Goal: Task Accomplishment & Management: Manage account settings

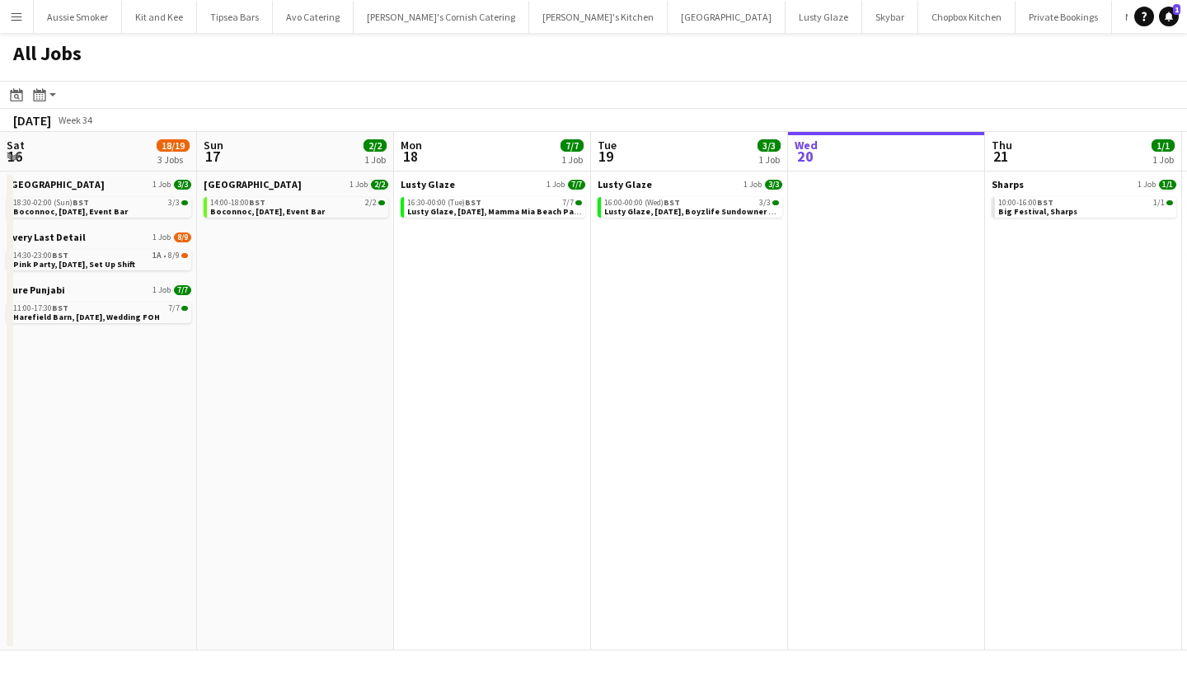
scroll to position [0, 735]
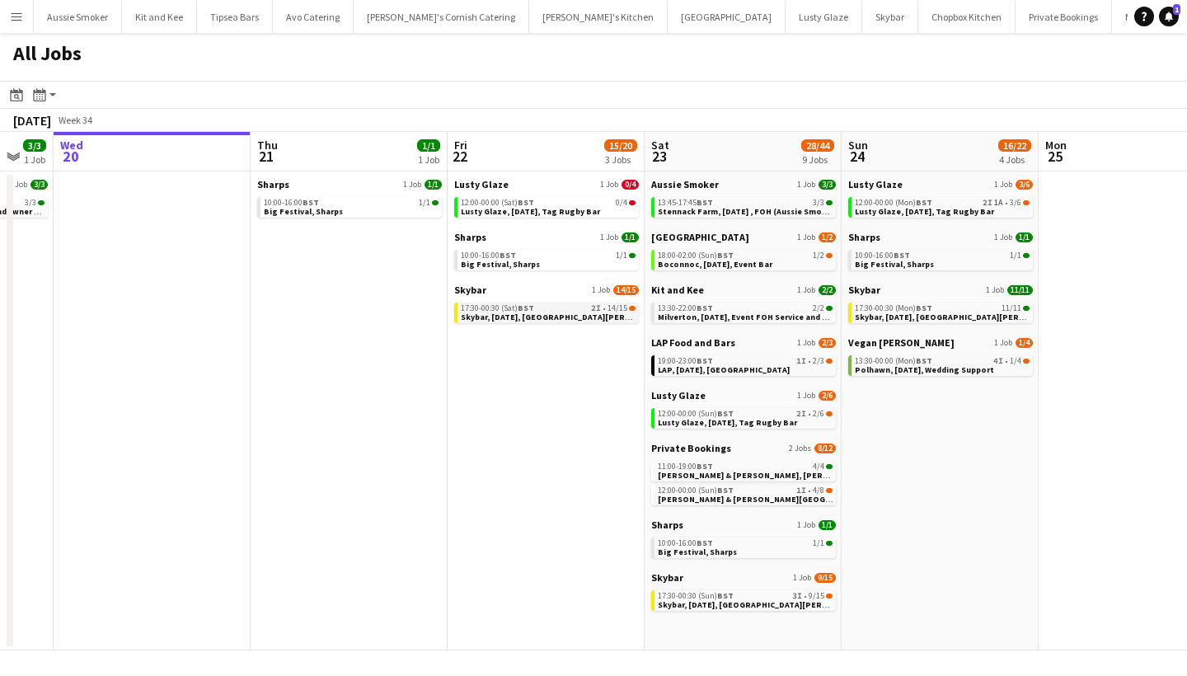
click at [551, 319] on span "Skybar, [DATE], [GEOGRAPHIC_DATA][PERSON_NAME]" at bounding box center [566, 317] width 210 height 11
click at [914, 306] on span "17:30-00:30 (Mon) BST" at bounding box center [894, 308] width 78 height 8
click at [552, 211] on span "Lusty Glaze, [DATE], Tag Rugby Bar" at bounding box center [530, 211] width 139 height 11
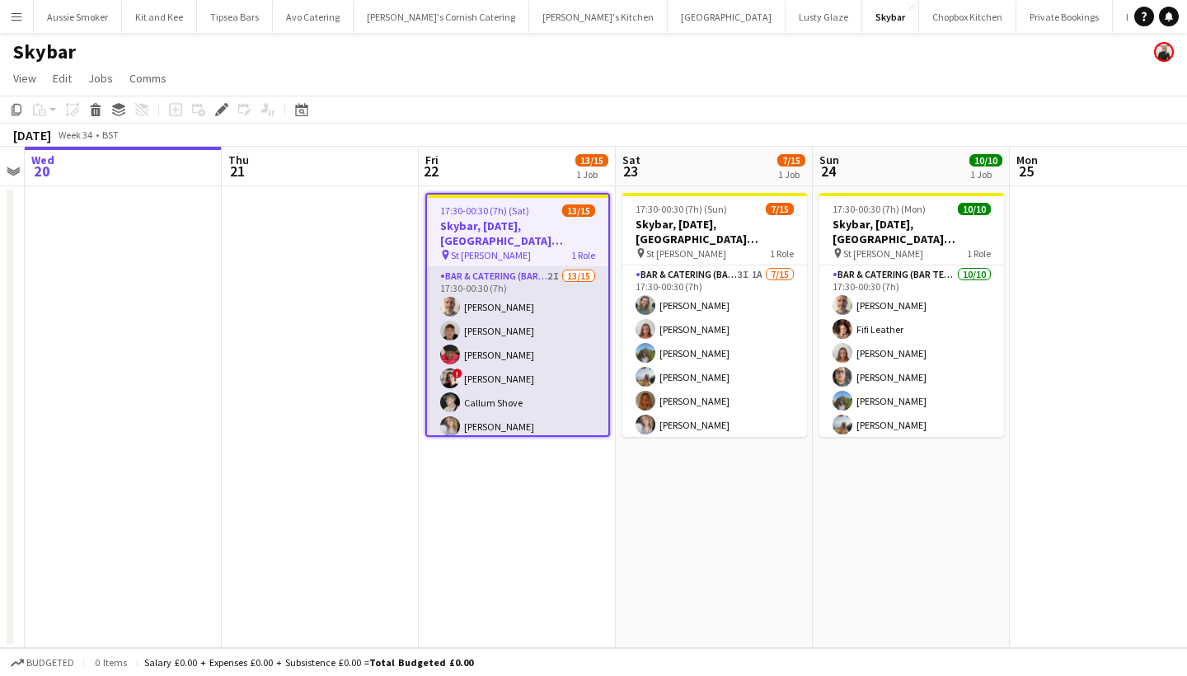
click at [515, 331] on app-card-role "Bar & Catering (Bar Tender) 2I 13/15 17:30-00:30 (7h) Richard James Dominic Sid…" at bounding box center [517, 462] width 181 height 391
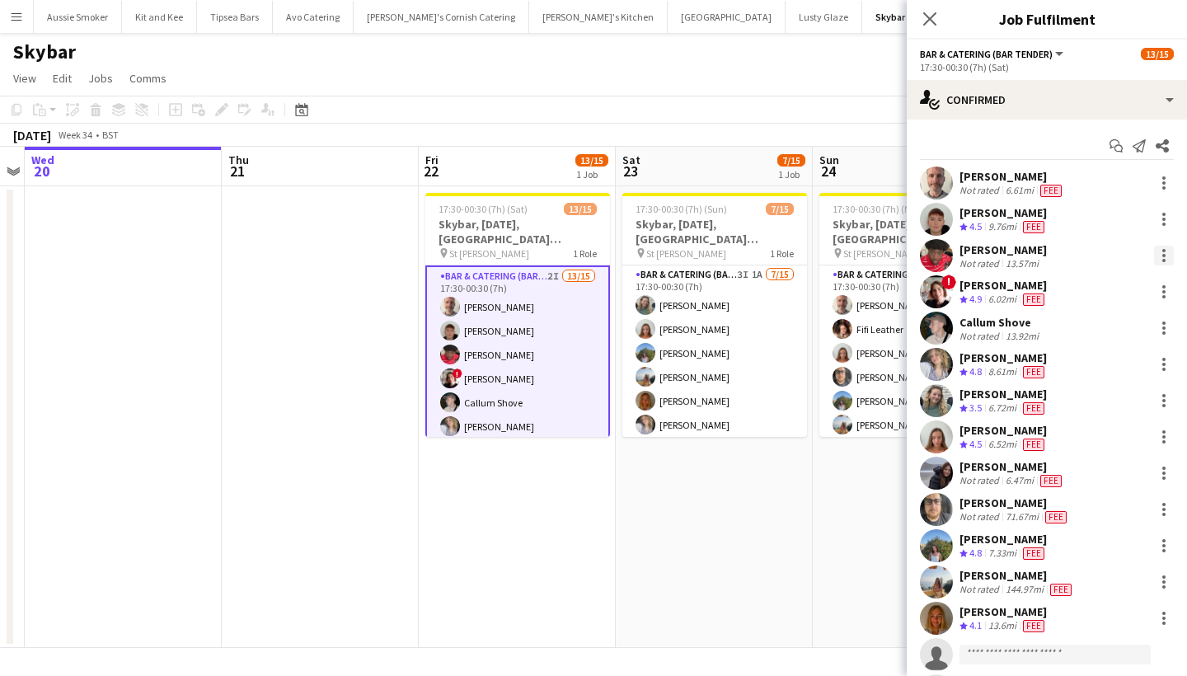
click at [1164, 250] on div at bounding box center [1164, 250] width 3 height 3
click at [1114, 439] on span "Remove" at bounding box center [1110, 444] width 102 height 15
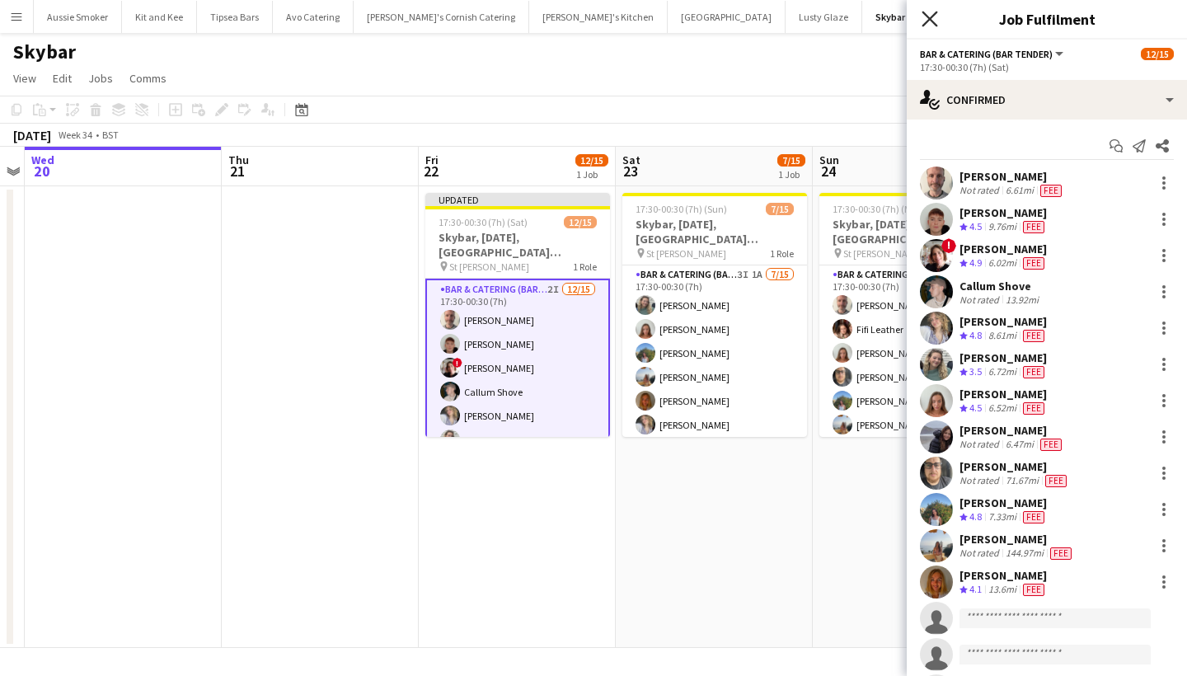
click at [933, 22] on icon at bounding box center [930, 19] width 16 height 16
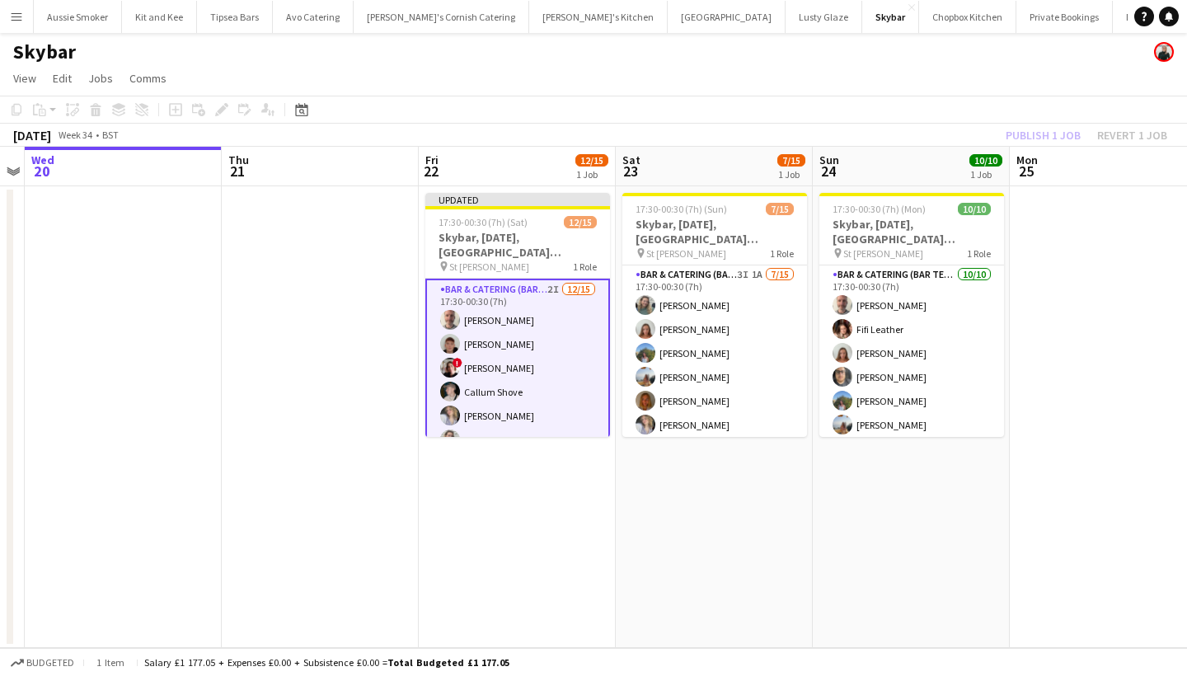
click at [1061, 139] on div "Publish 1 job Revert 1 job" at bounding box center [1086, 135] width 201 height 21
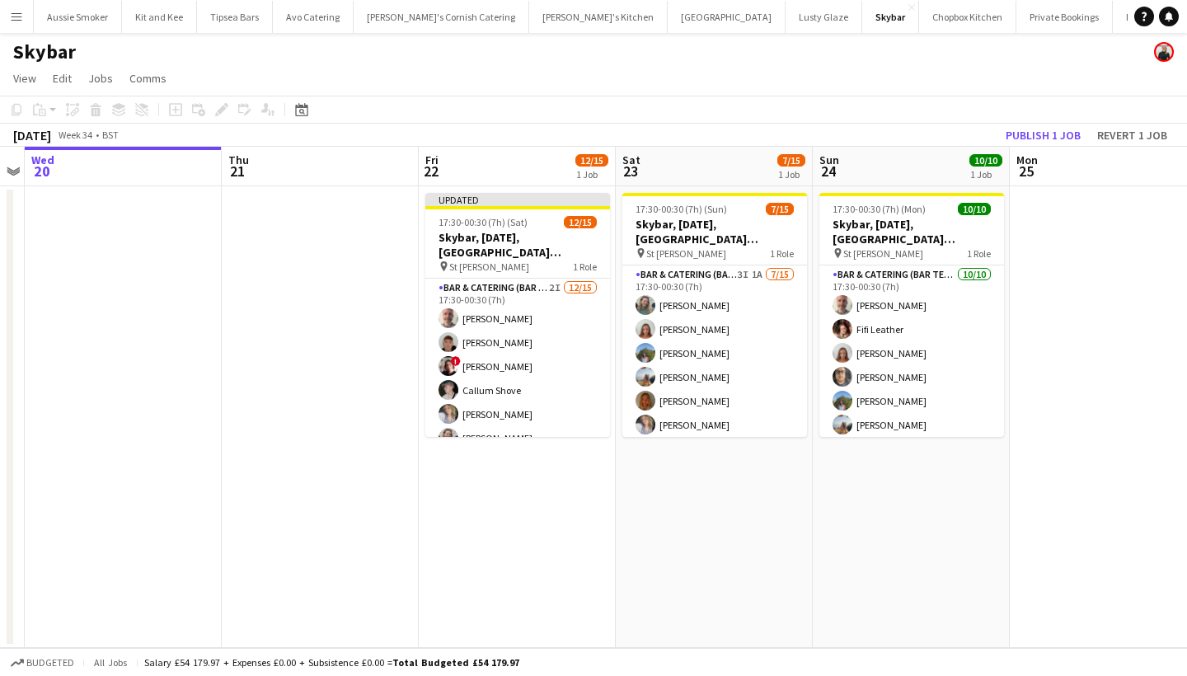
click at [1061, 139] on button "Publish 1 job" at bounding box center [1043, 135] width 88 height 21
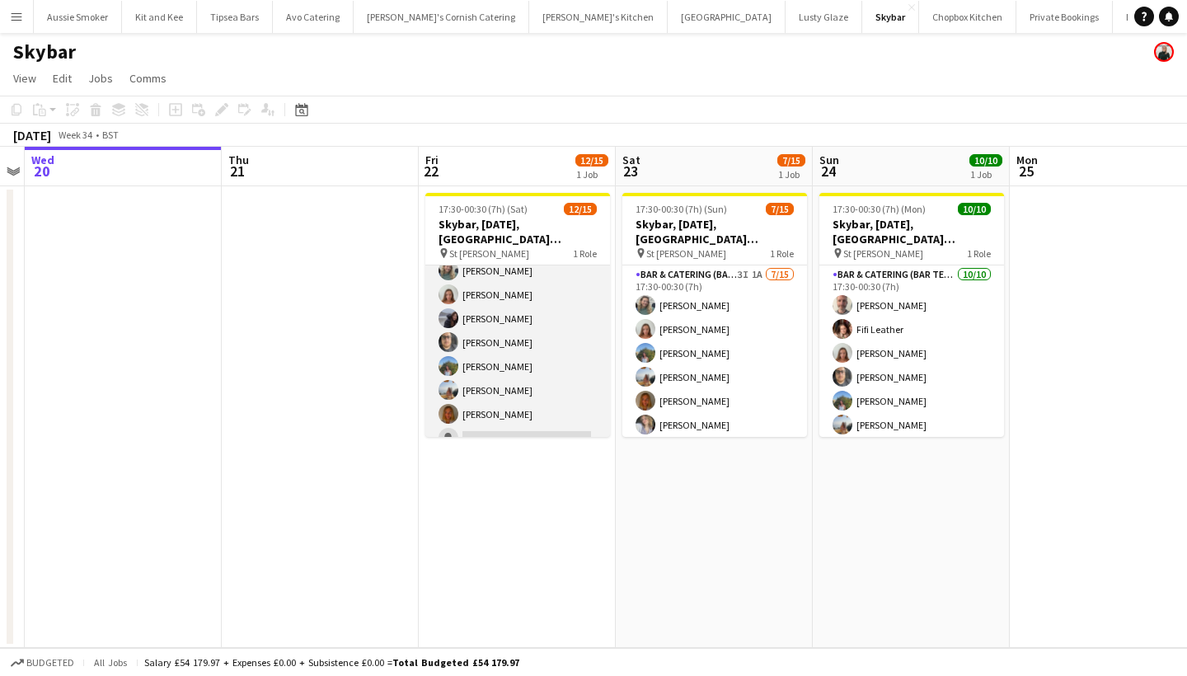
scroll to position [176, 0]
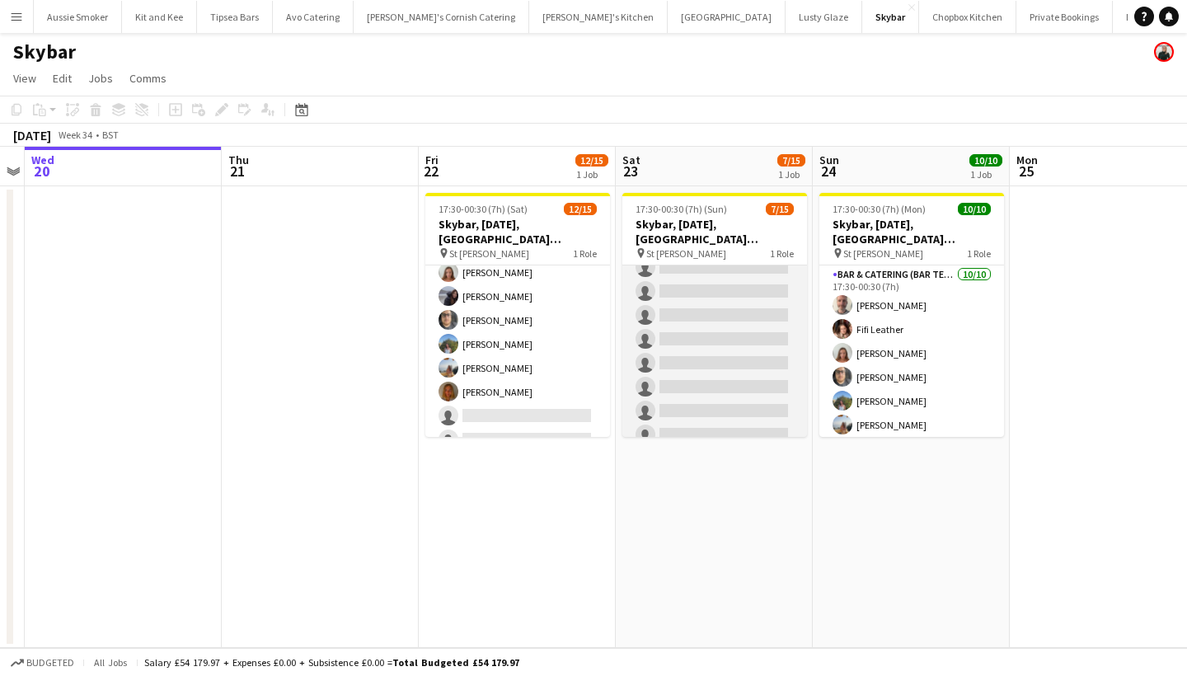
click at [691, 346] on app-card-role "Bar & Catering (Bar Tender) 3I 1A 7/15 17:30-00:30 (7h) Jo Parker Sarah Parker …" at bounding box center [715, 255] width 185 height 391
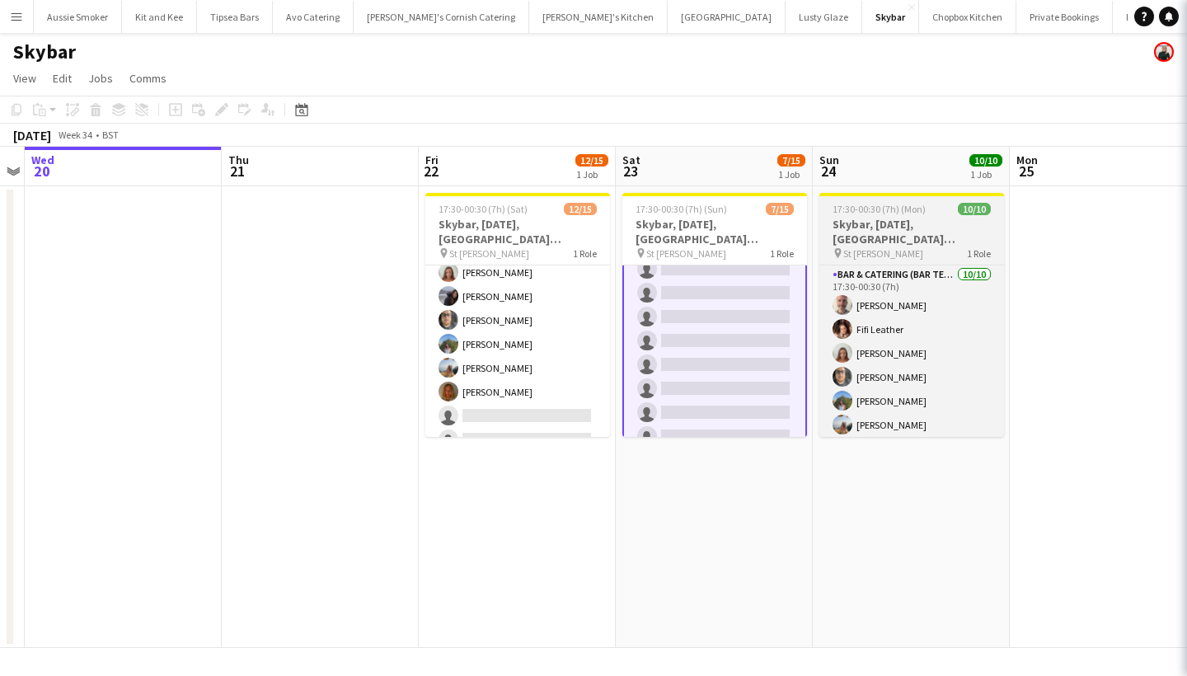
scroll to position [205, 0]
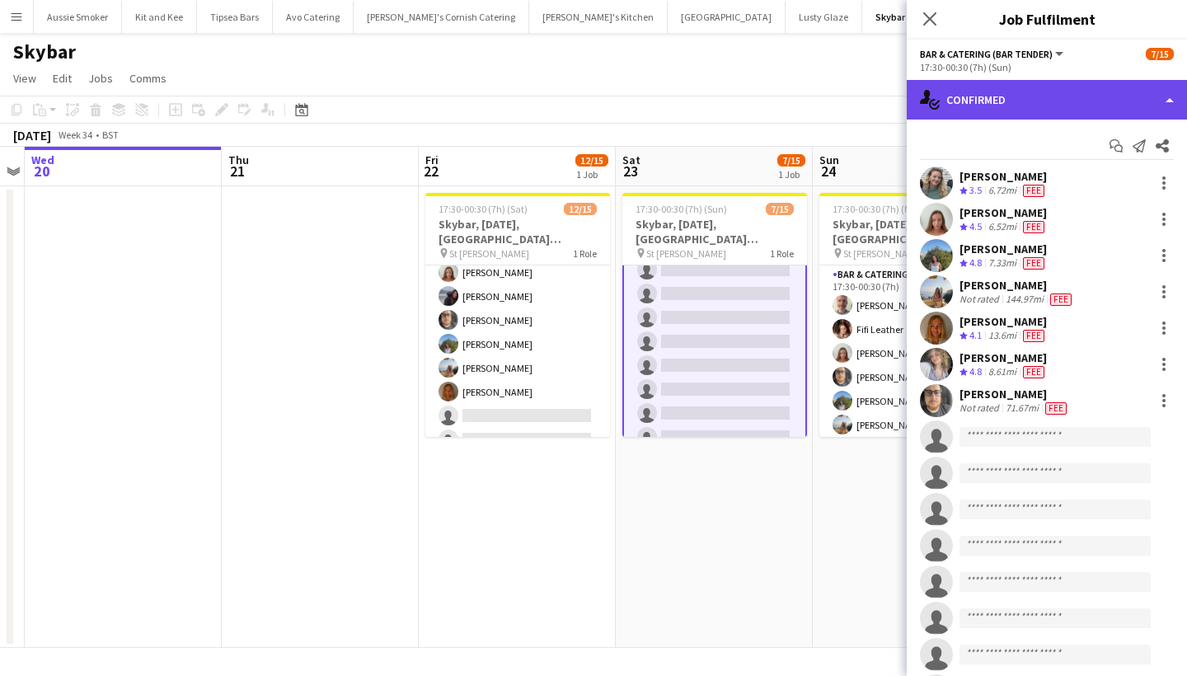
click at [1055, 90] on div "single-neutral-actions-check-2 Confirmed" at bounding box center [1047, 100] width 280 height 40
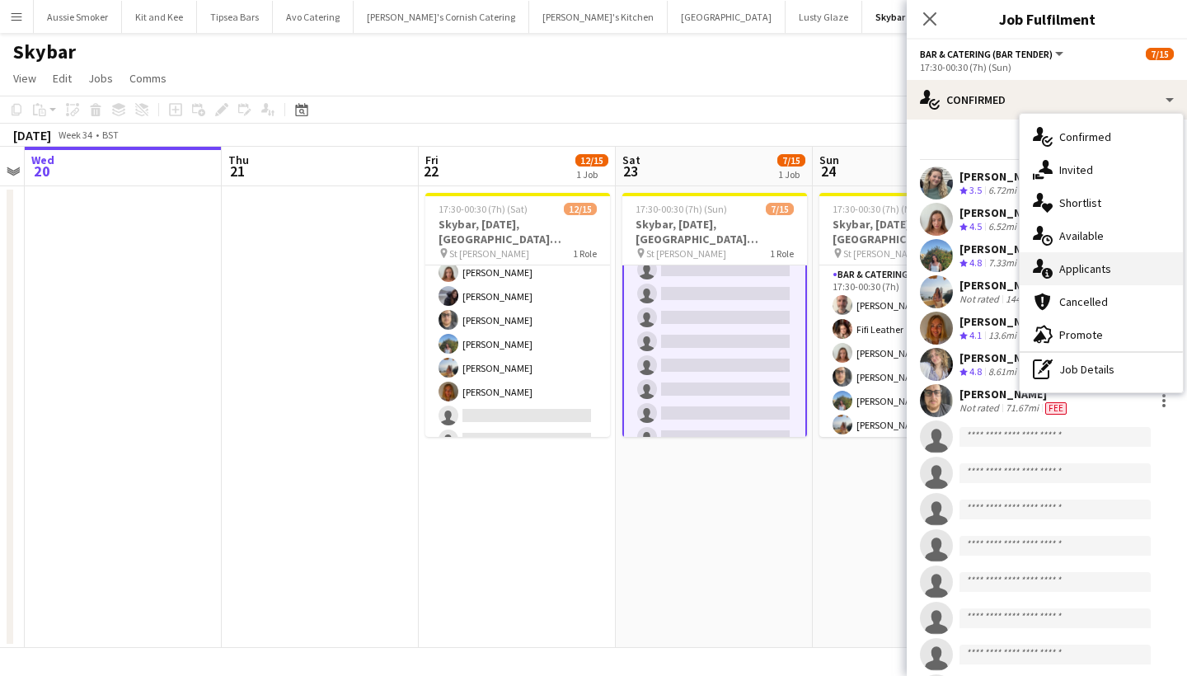
click at [1104, 270] on div "single-neutral-actions-information Applicants" at bounding box center [1101, 268] width 163 height 33
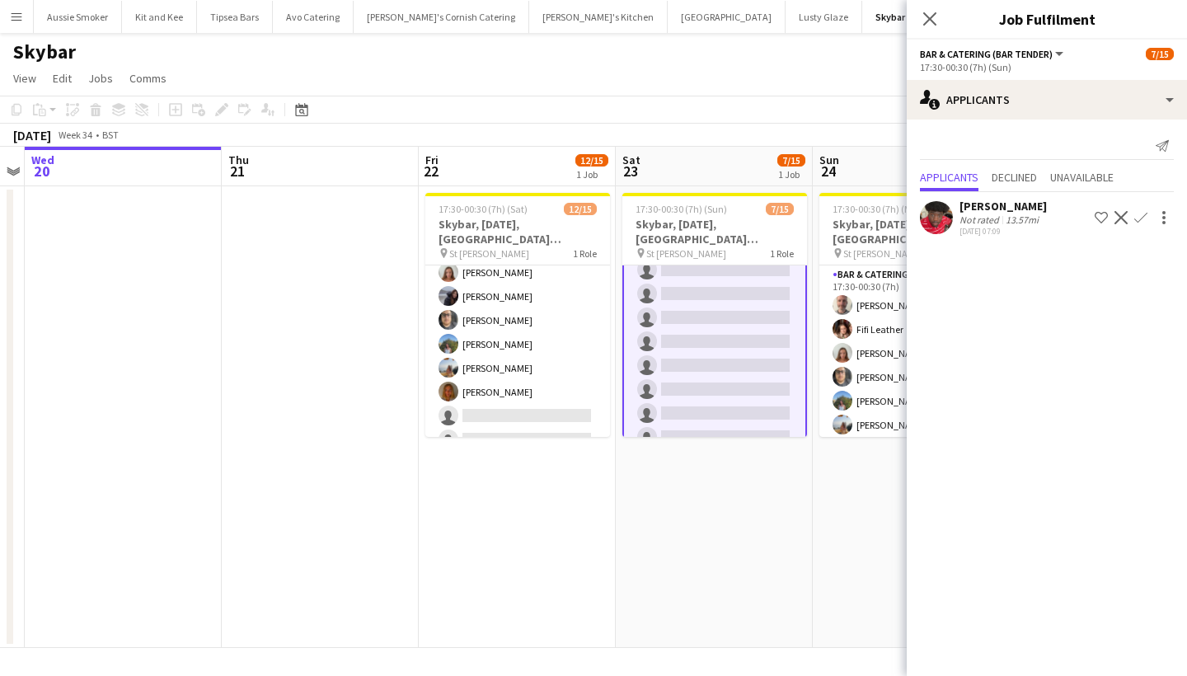
click at [1140, 217] on app-icon "Confirm" at bounding box center [1141, 217] width 13 height 13
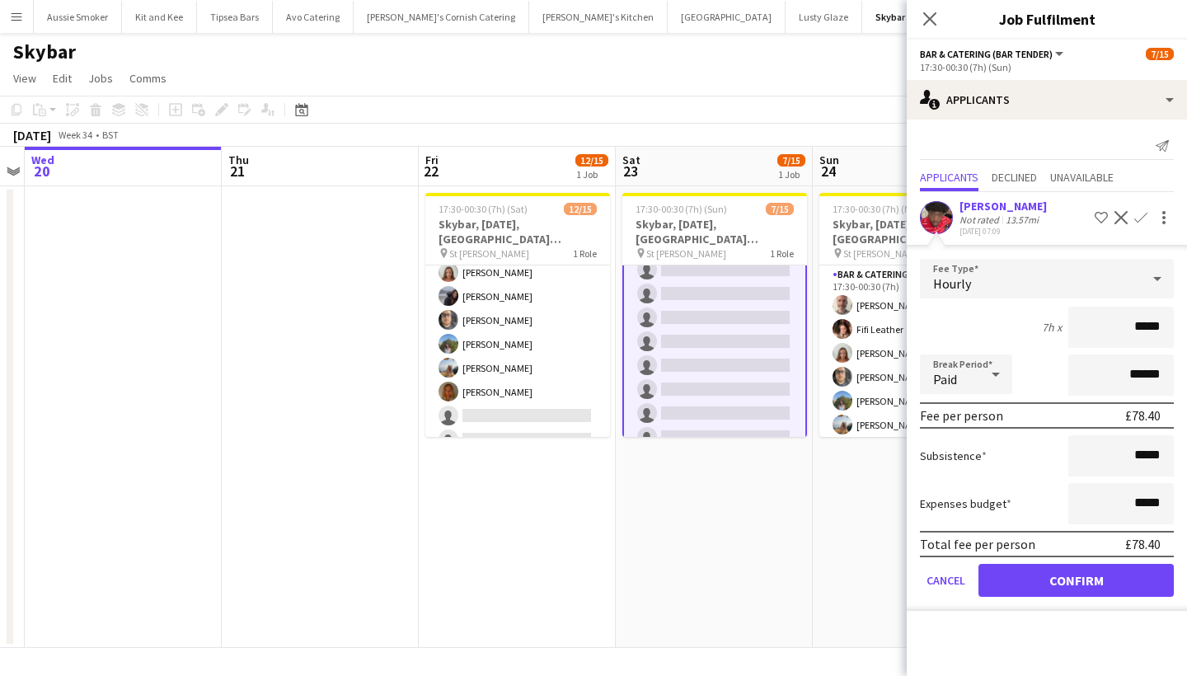
type input "******"
click at [1070, 576] on button "Confirm" at bounding box center [1076, 580] width 195 height 33
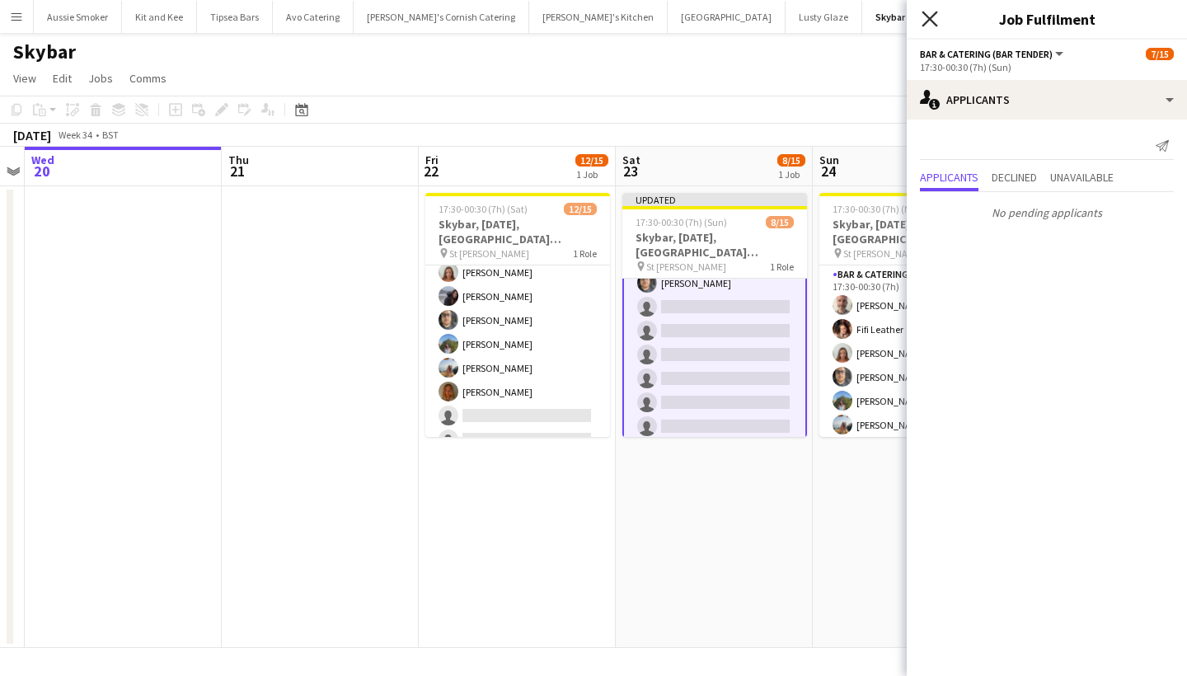
click at [929, 18] on icon at bounding box center [930, 19] width 16 height 16
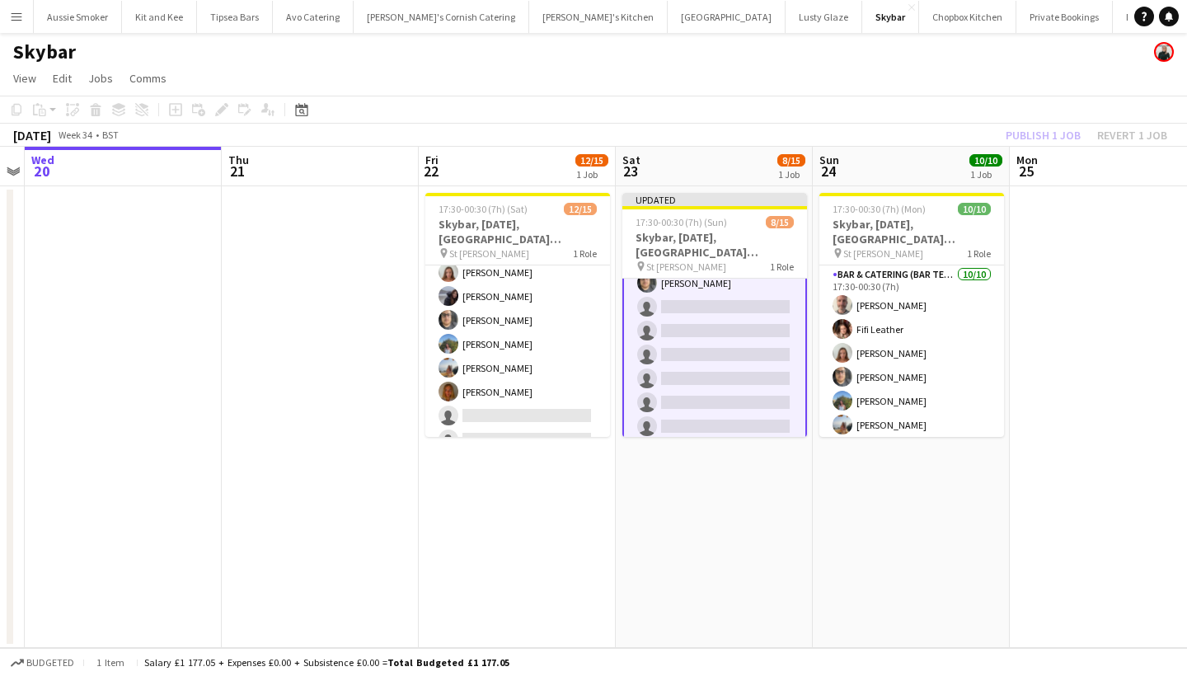
click at [1034, 137] on div "Publish 1 job Revert 1 job" at bounding box center [1086, 135] width 201 height 21
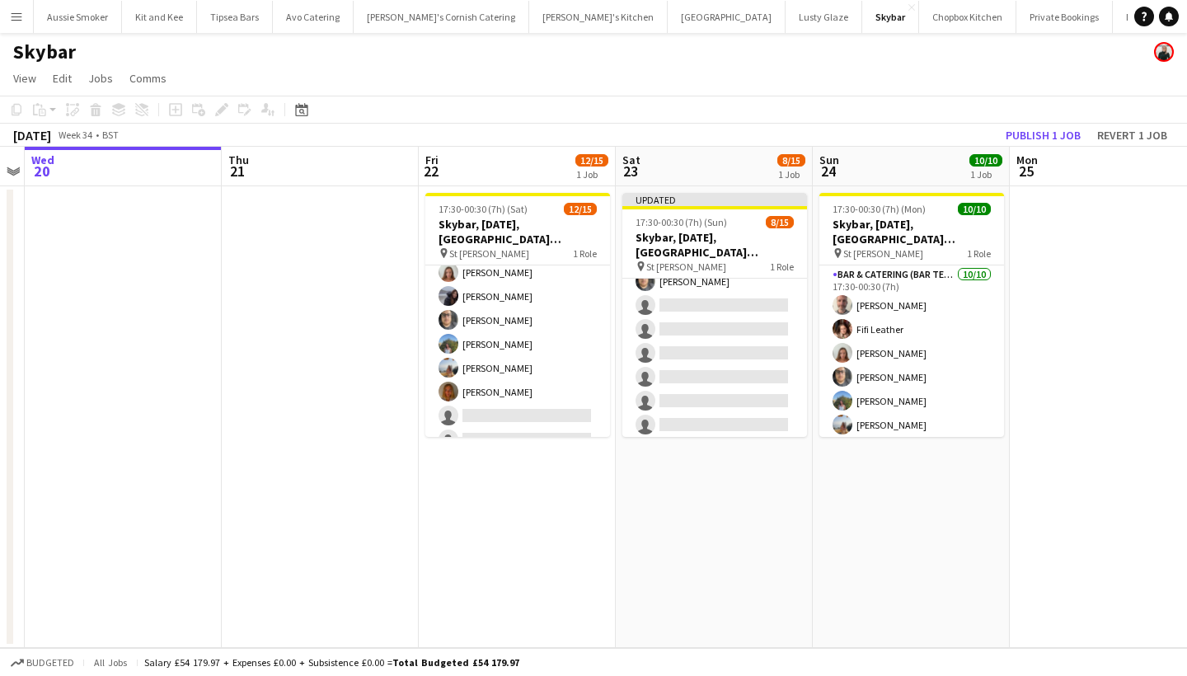
click at [1034, 137] on button "Publish 1 job" at bounding box center [1043, 135] width 88 height 21
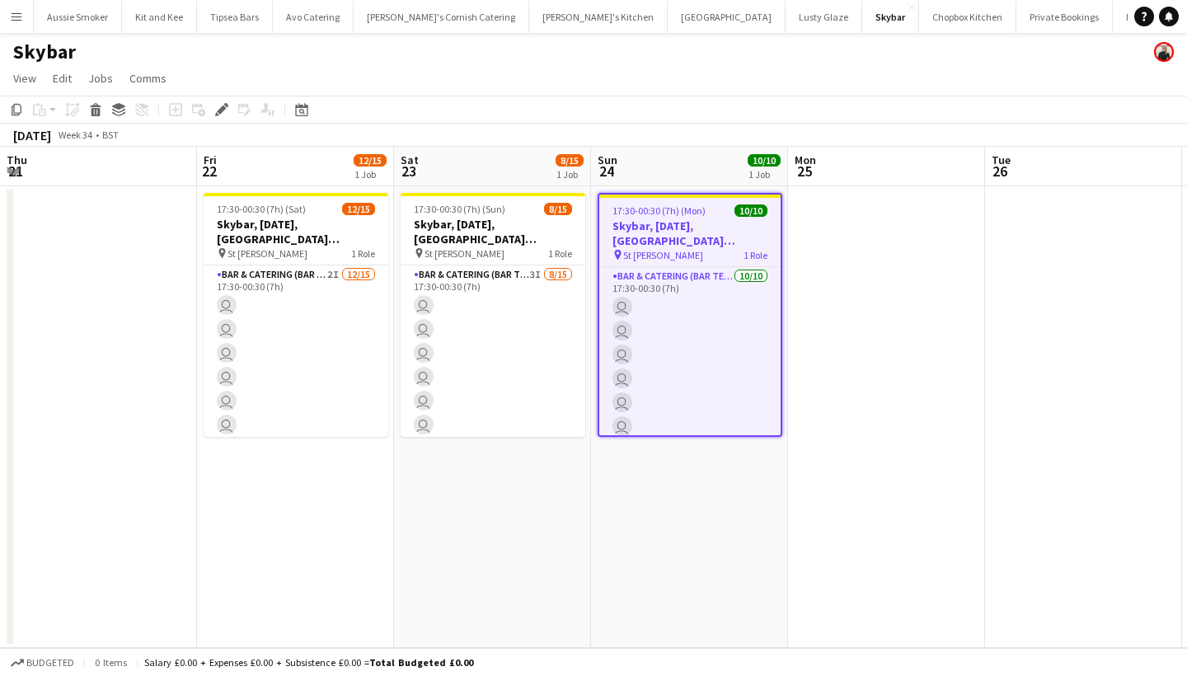
scroll to position [0, 567]
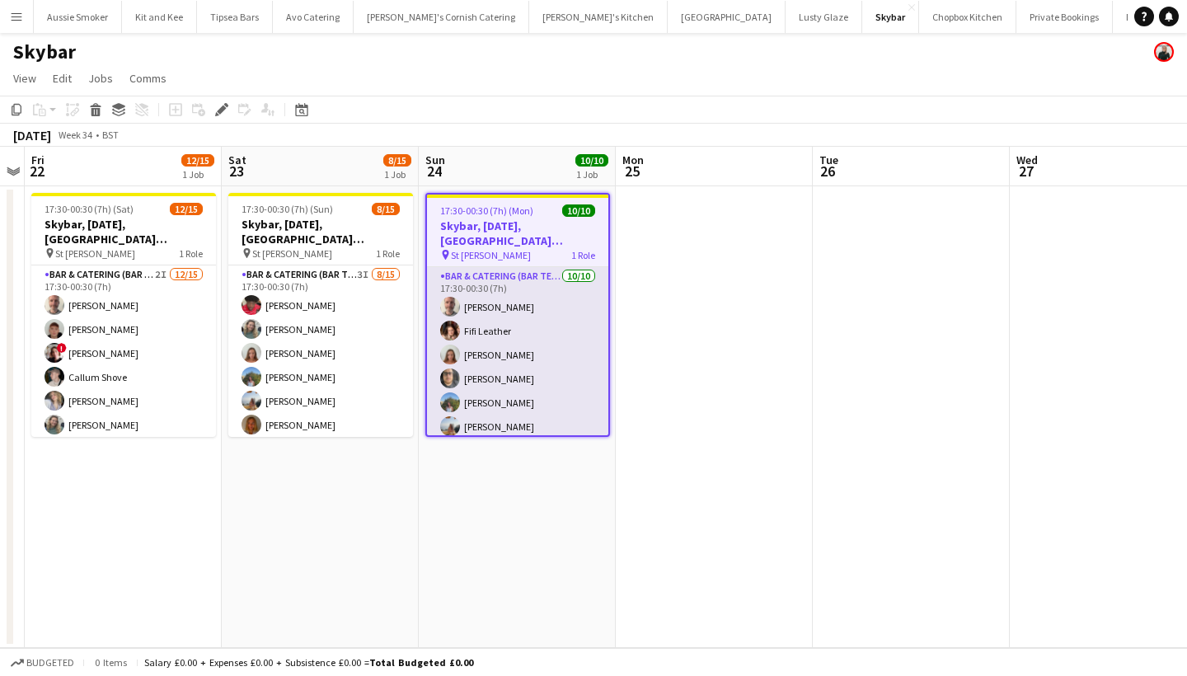
click at [539, 368] on app-card-role "Bar & Catering (Bar Tender) [DATE] 17:30-00:30 (7h) [PERSON_NAME] Leather [PERS…" at bounding box center [517, 402] width 181 height 271
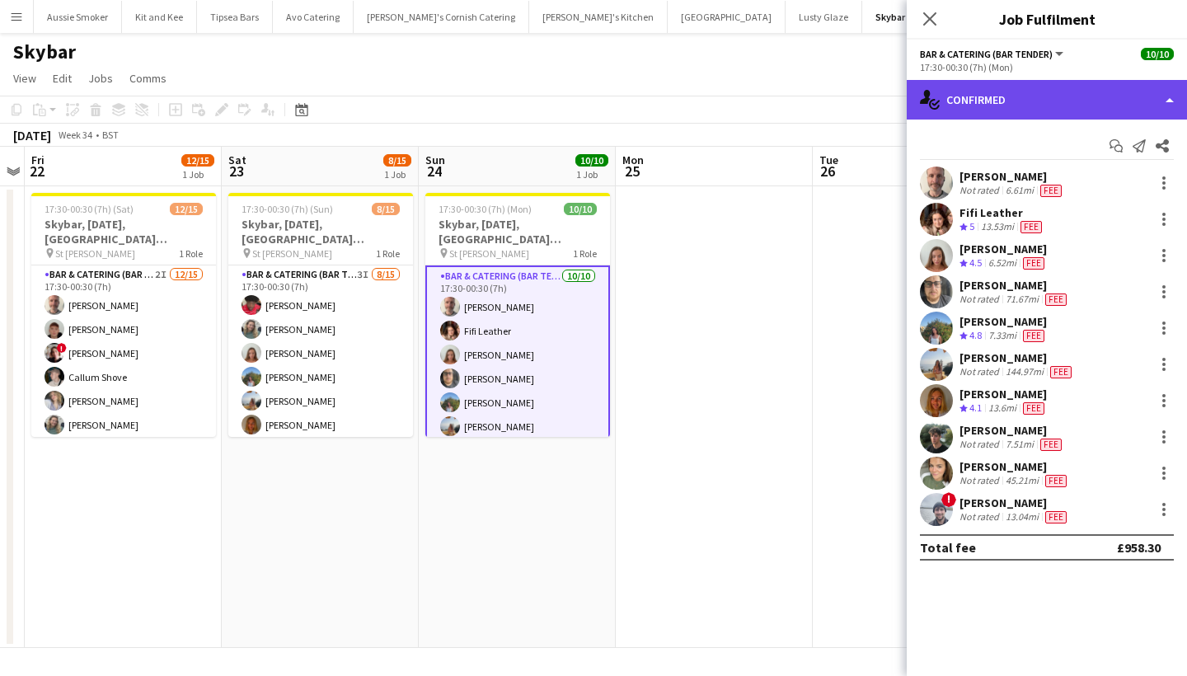
click at [1040, 103] on div "single-neutral-actions-check-2 Confirmed" at bounding box center [1047, 100] width 280 height 40
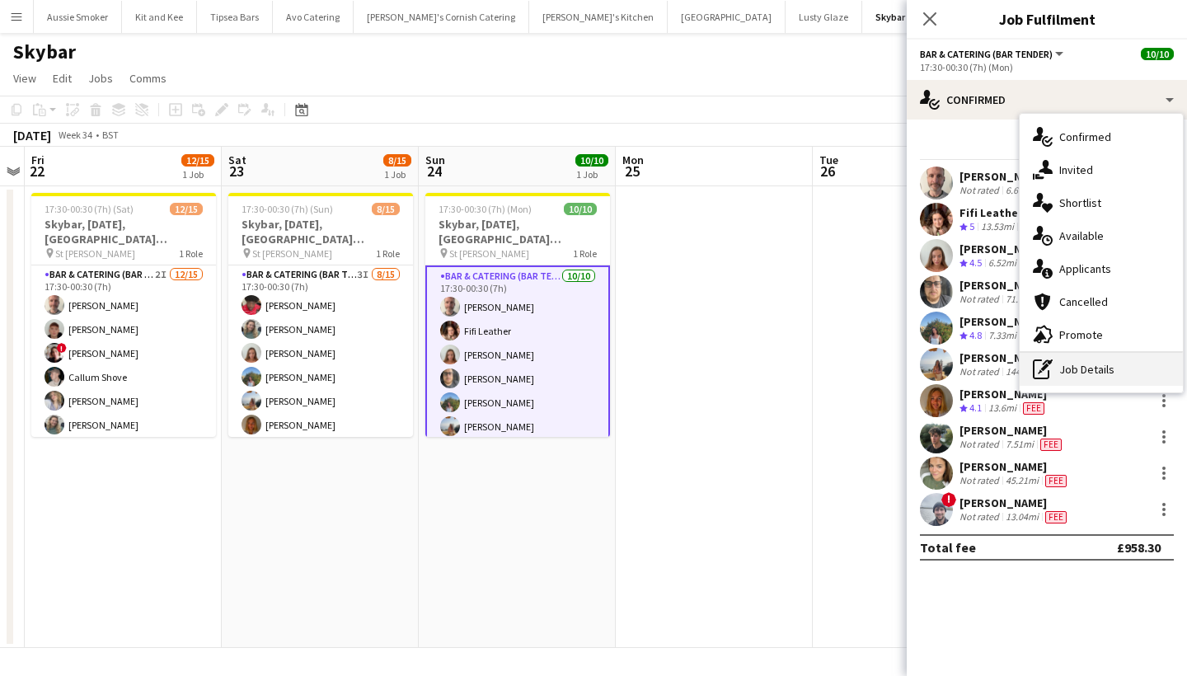
click at [1117, 364] on div "pen-write Job Details" at bounding box center [1101, 369] width 163 height 33
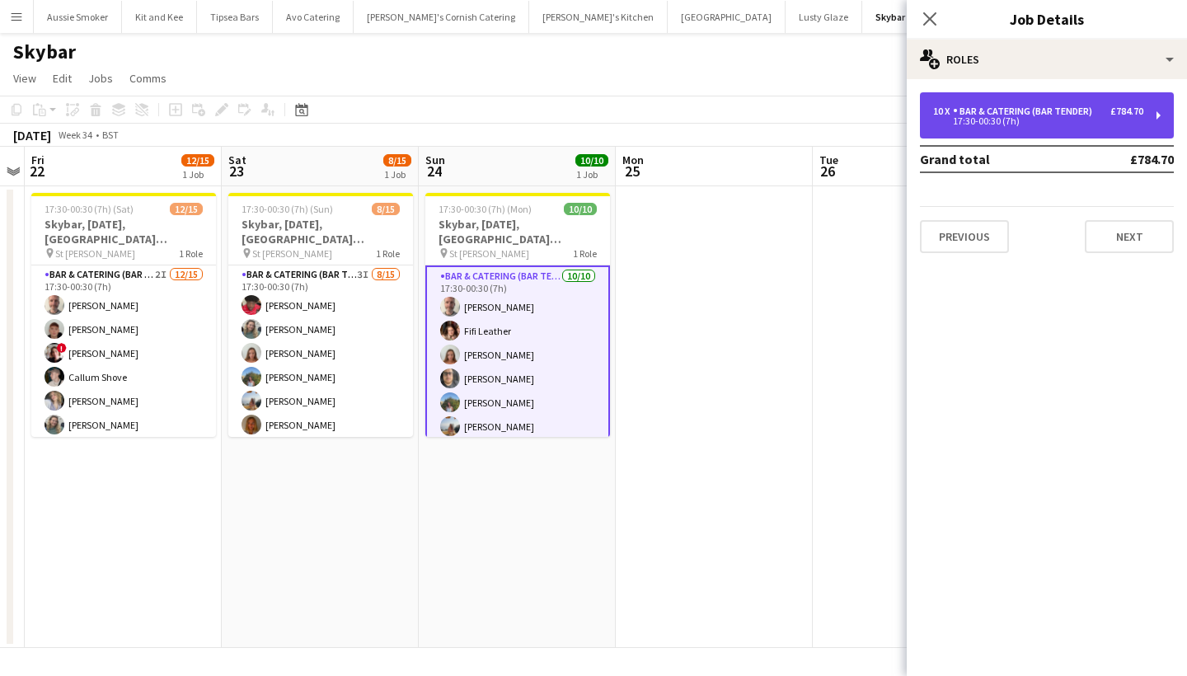
click at [1086, 115] on div "Bar & Catering (Bar Tender)" at bounding box center [1026, 112] width 146 height 12
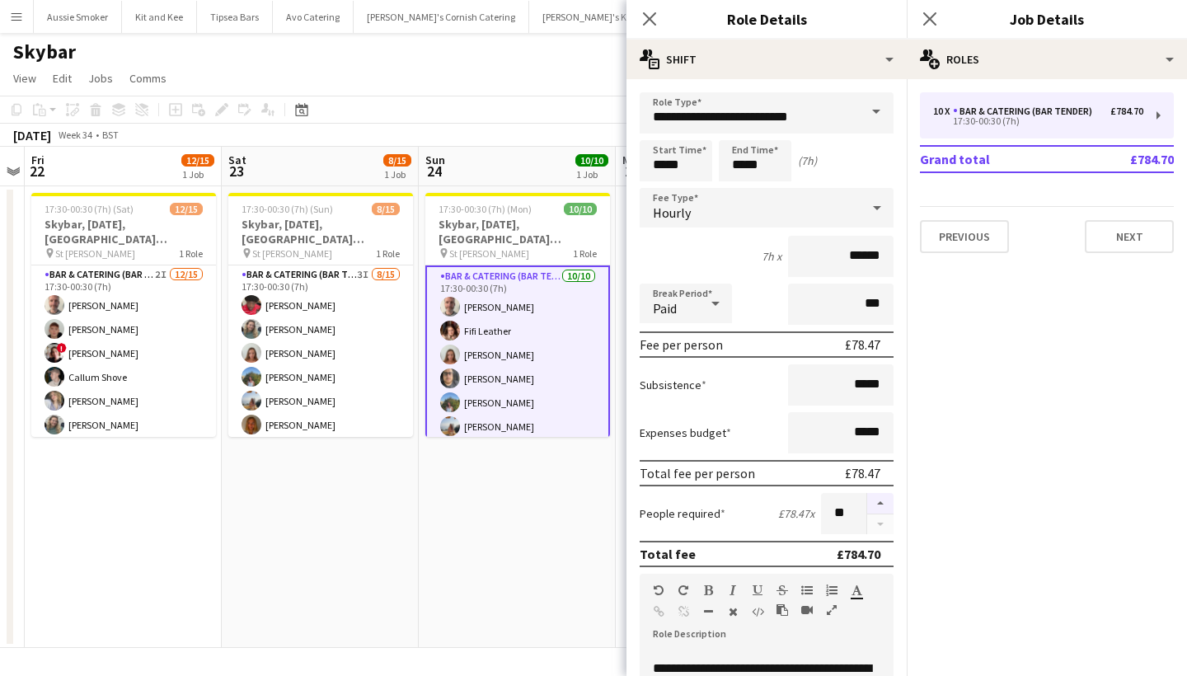
click at [884, 500] on button "button" at bounding box center [880, 503] width 26 height 21
type input "**"
click at [928, 12] on icon "Close pop-in" at bounding box center [930, 19] width 16 height 16
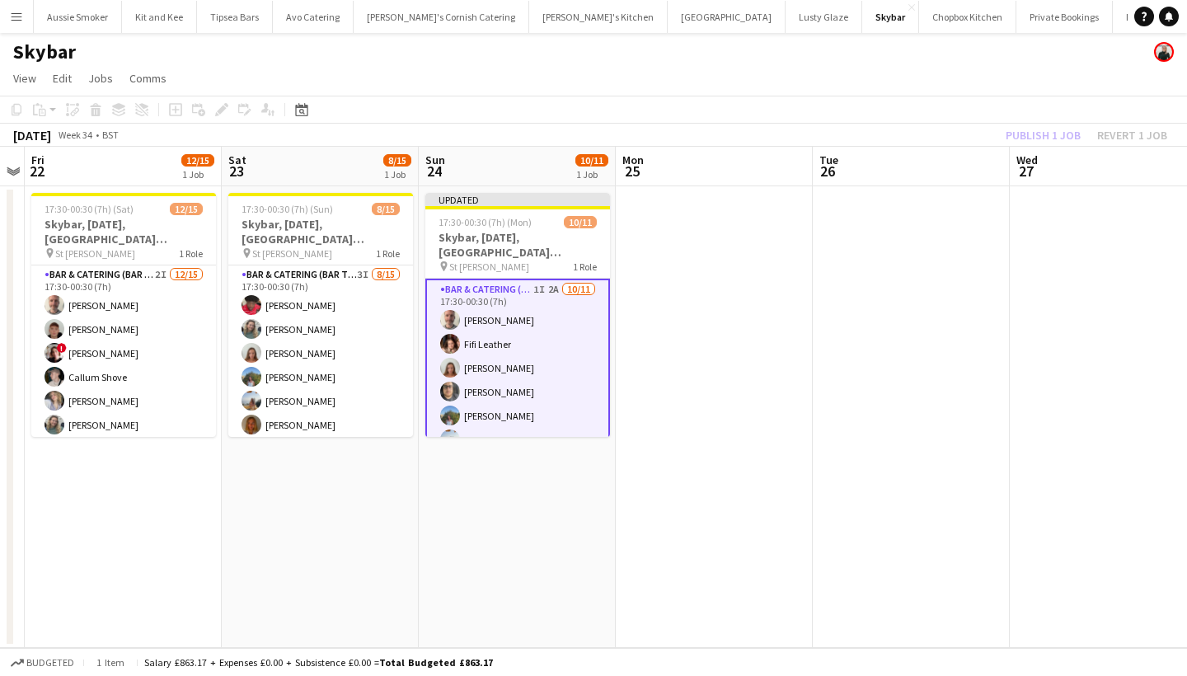
click at [1041, 132] on div "Publish 1 job Revert 1 job" at bounding box center [1086, 135] width 201 height 21
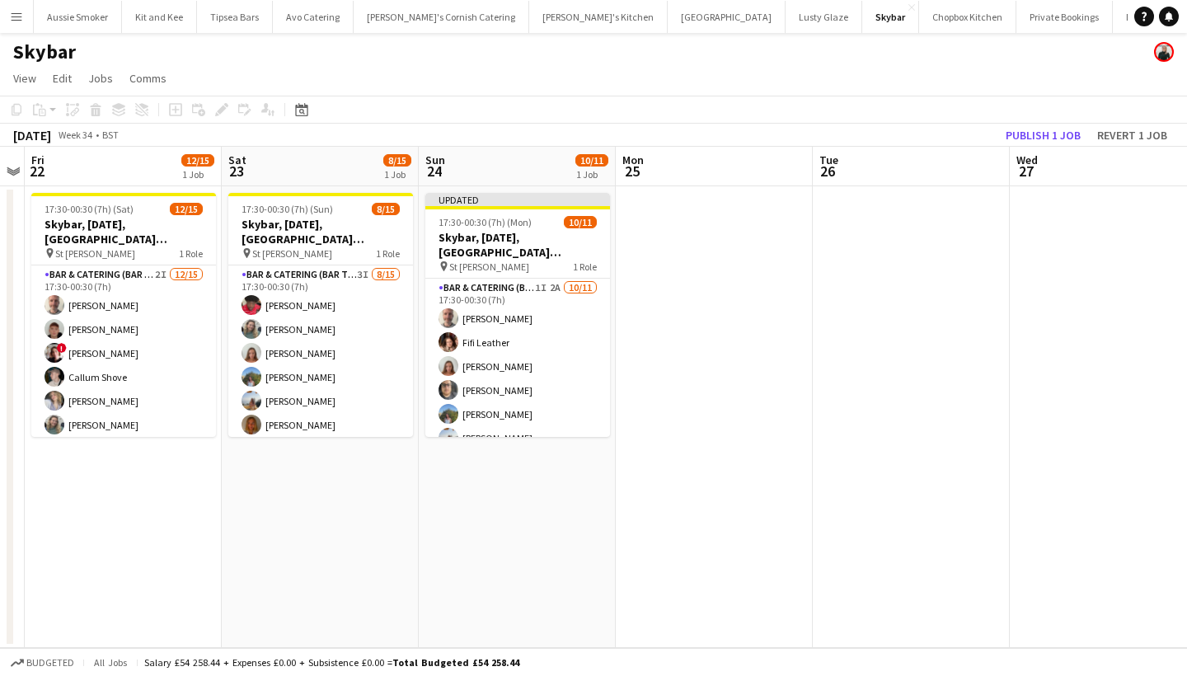
click at [1041, 132] on button "Publish 1 job" at bounding box center [1043, 135] width 88 height 21
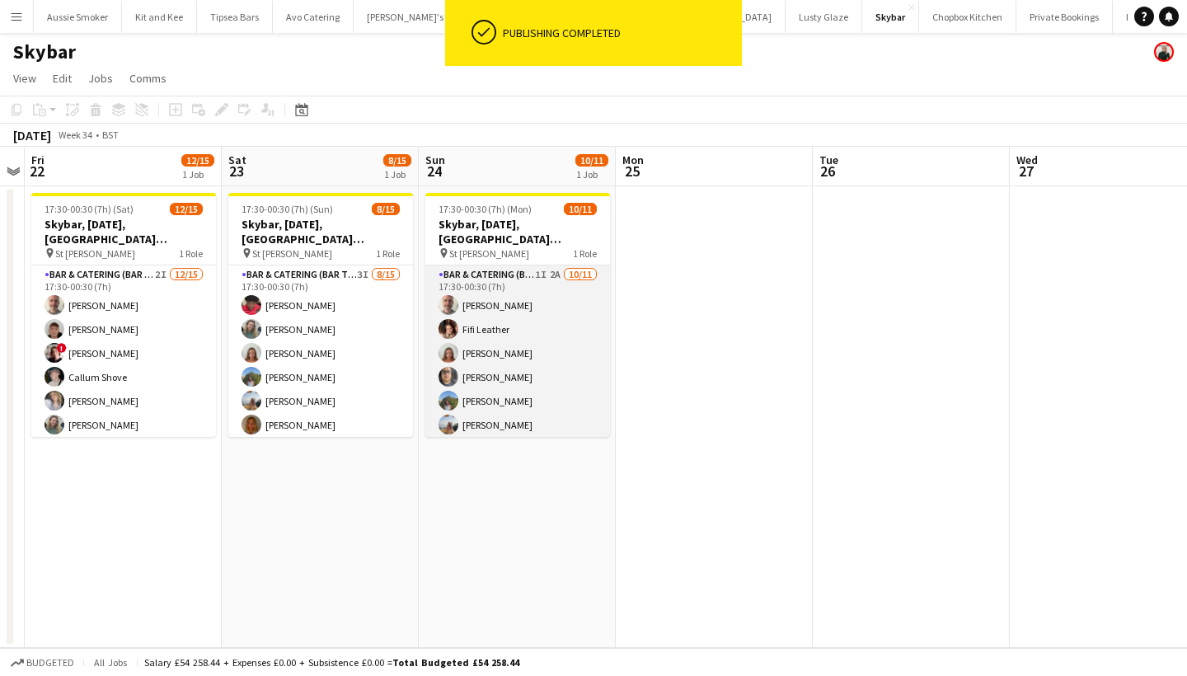
click at [534, 360] on app-card-role "Bar & Catering (Bar Tender) 1I 2A [DATE] 17:30-00:30 (7h) [PERSON_NAME] [PERSON…" at bounding box center [518, 413] width 185 height 295
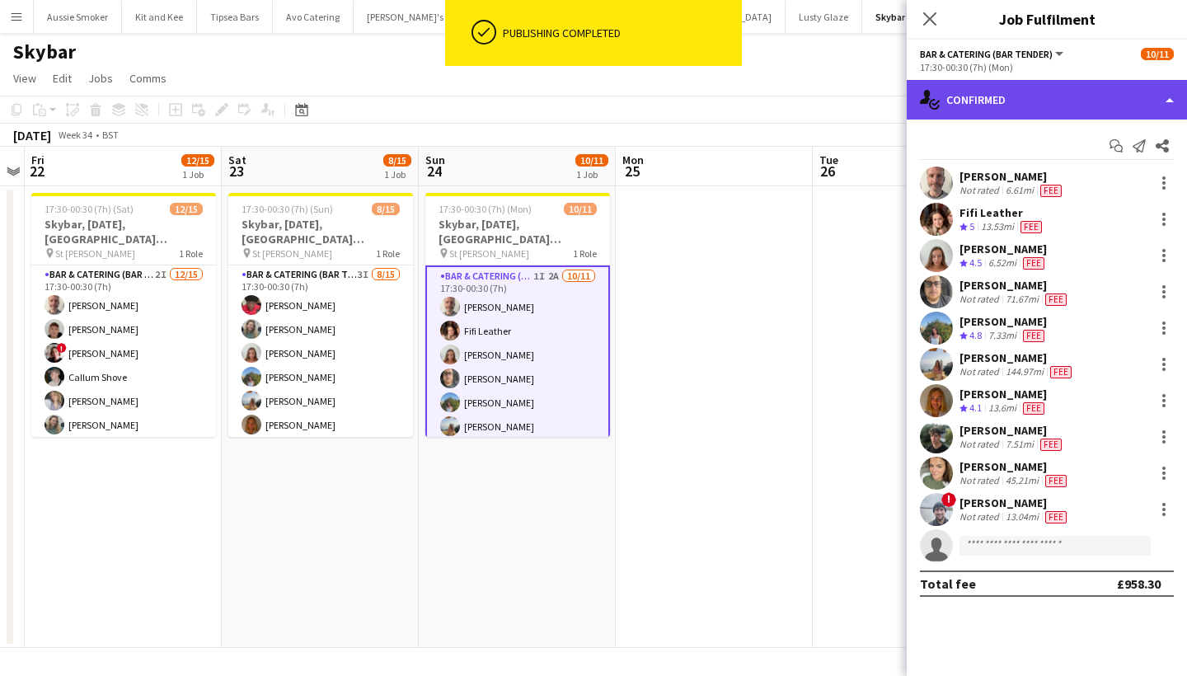
click at [1013, 96] on div "single-neutral-actions-check-2 Confirmed" at bounding box center [1047, 100] width 280 height 40
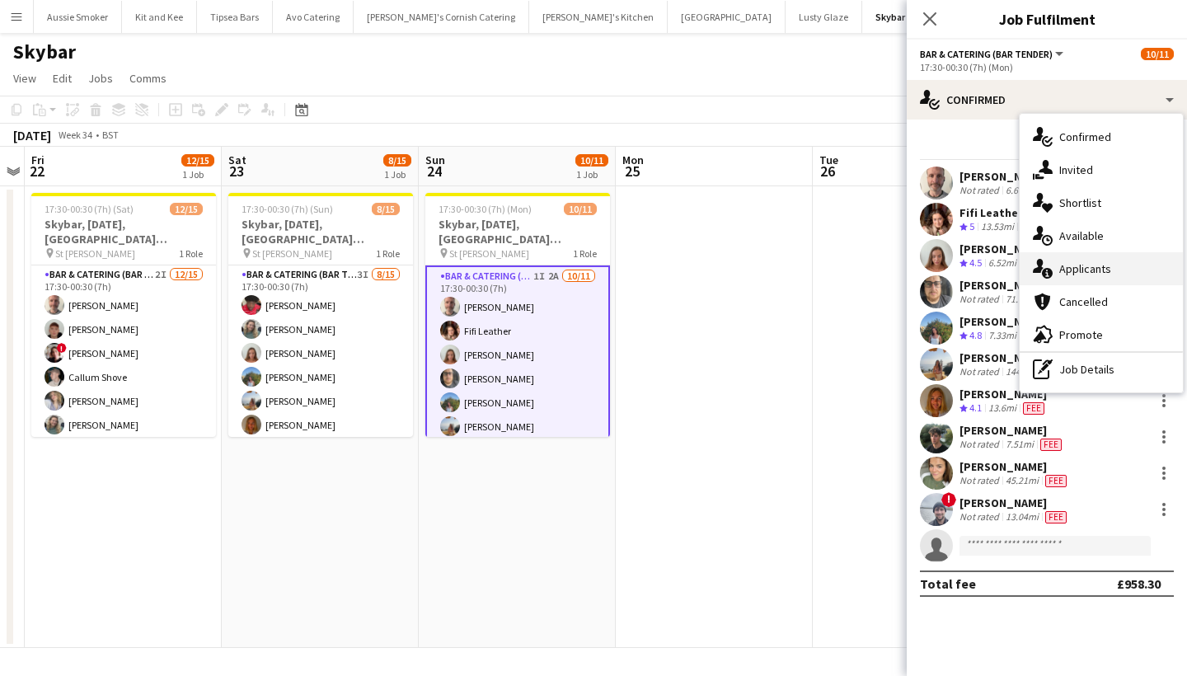
click at [1113, 269] on div "single-neutral-actions-information Applicants" at bounding box center [1101, 268] width 163 height 33
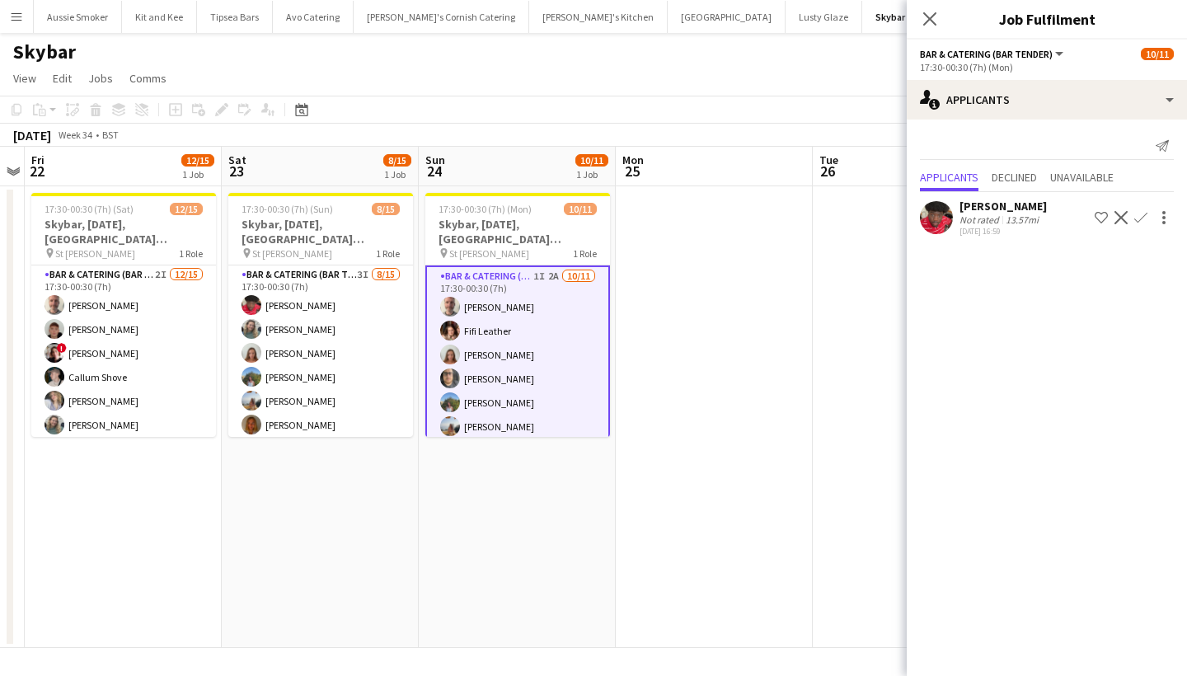
click at [1140, 217] on app-icon "Confirm" at bounding box center [1141, 217] width 13 height 13
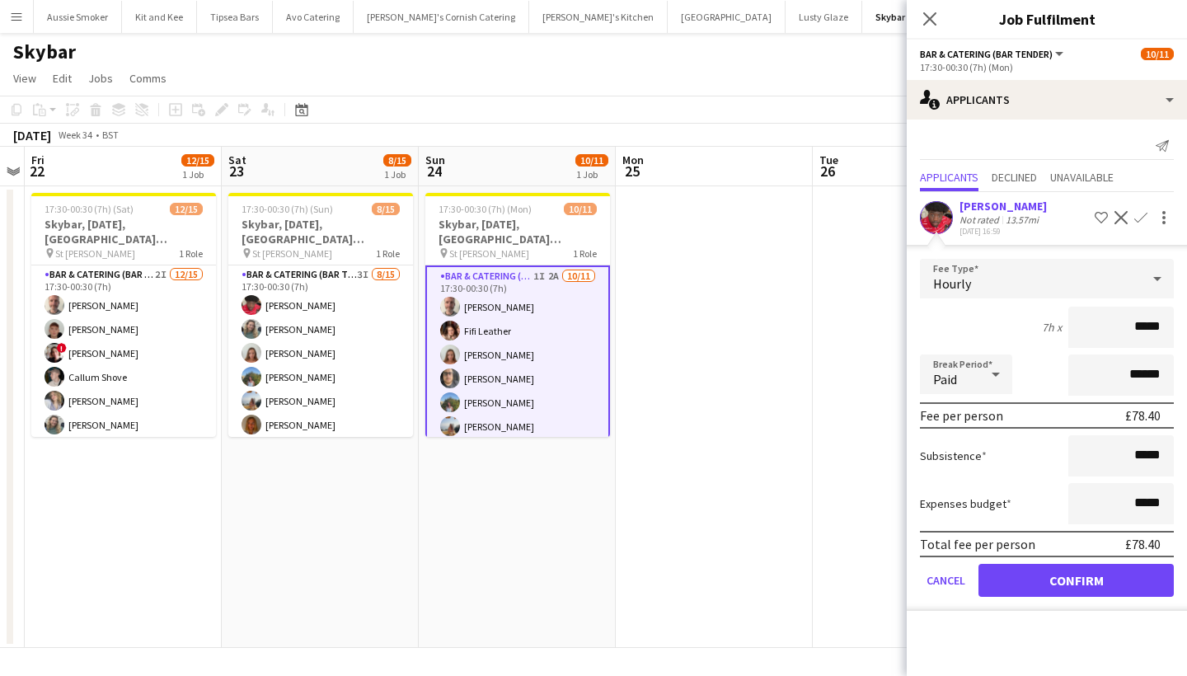
type input "******"
click at [1074, 585] on button "Confirm" at bounding box center [1076, 580] width 195 height 33
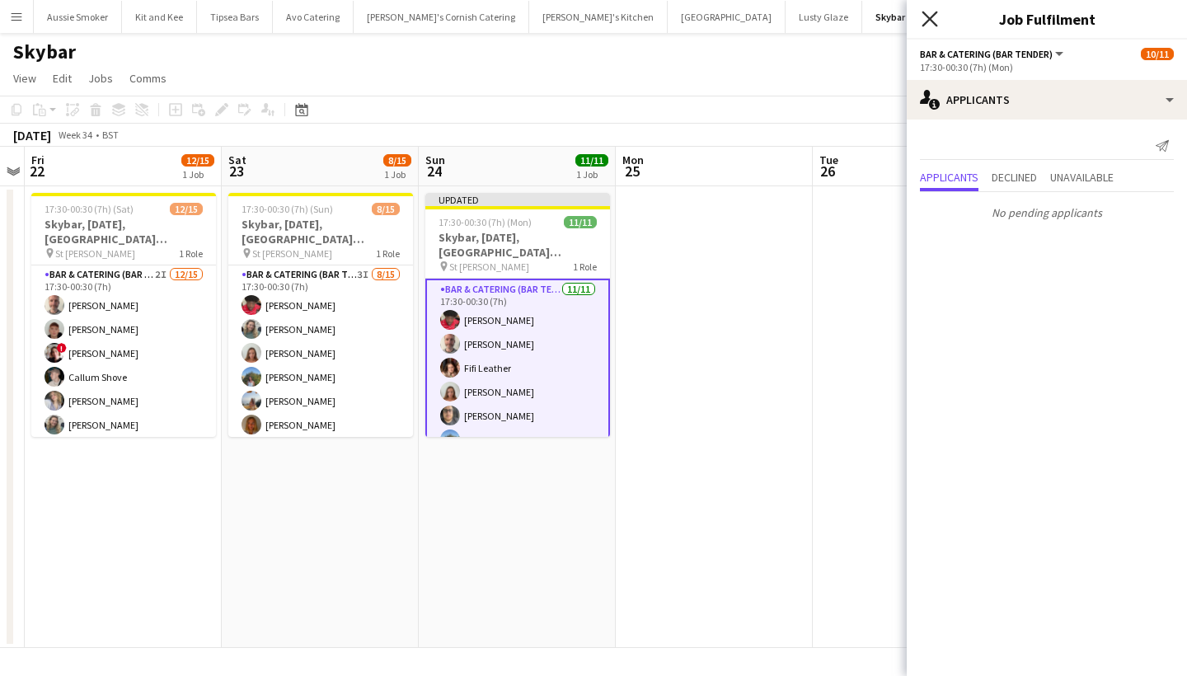
click at [933, 12] on icon "Close pop-in" at bounding box center [930, 19] width 16 height 16
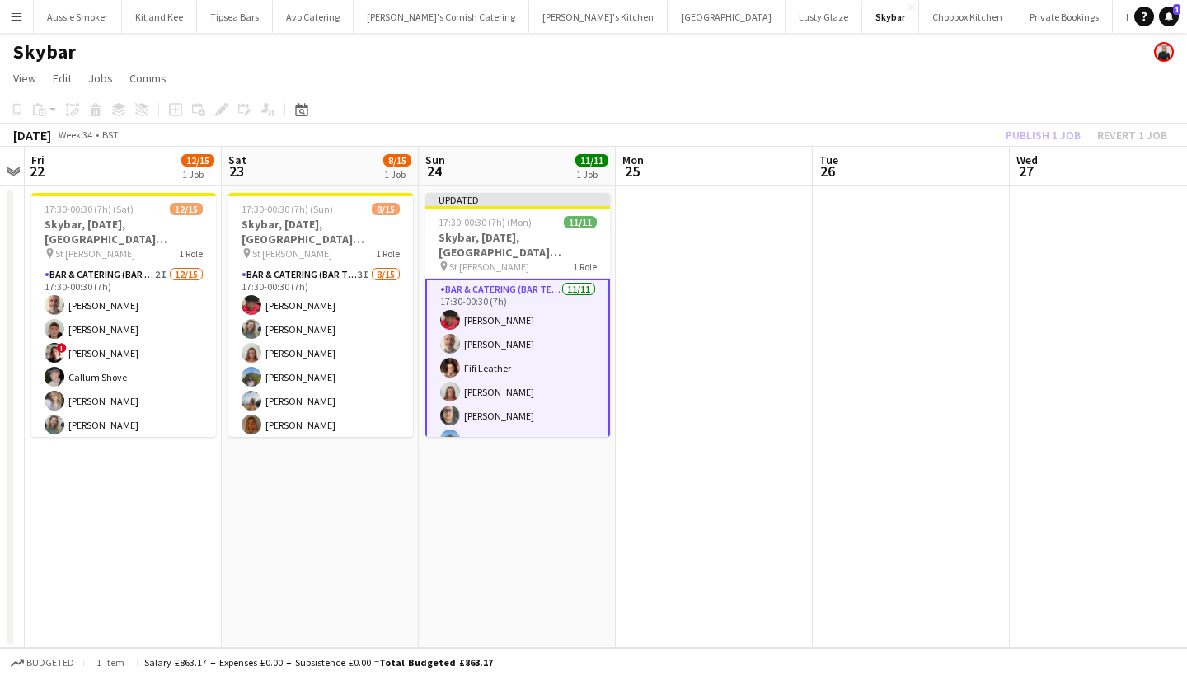
click at [1048, 139] on div "Publish 1 job Revert 1 job" at bounding box center [1086, 135] width 201 height 21
click at [1048, 139] on button "Publish 1 job" at bounding box center [1043, 135] width 88 height 21
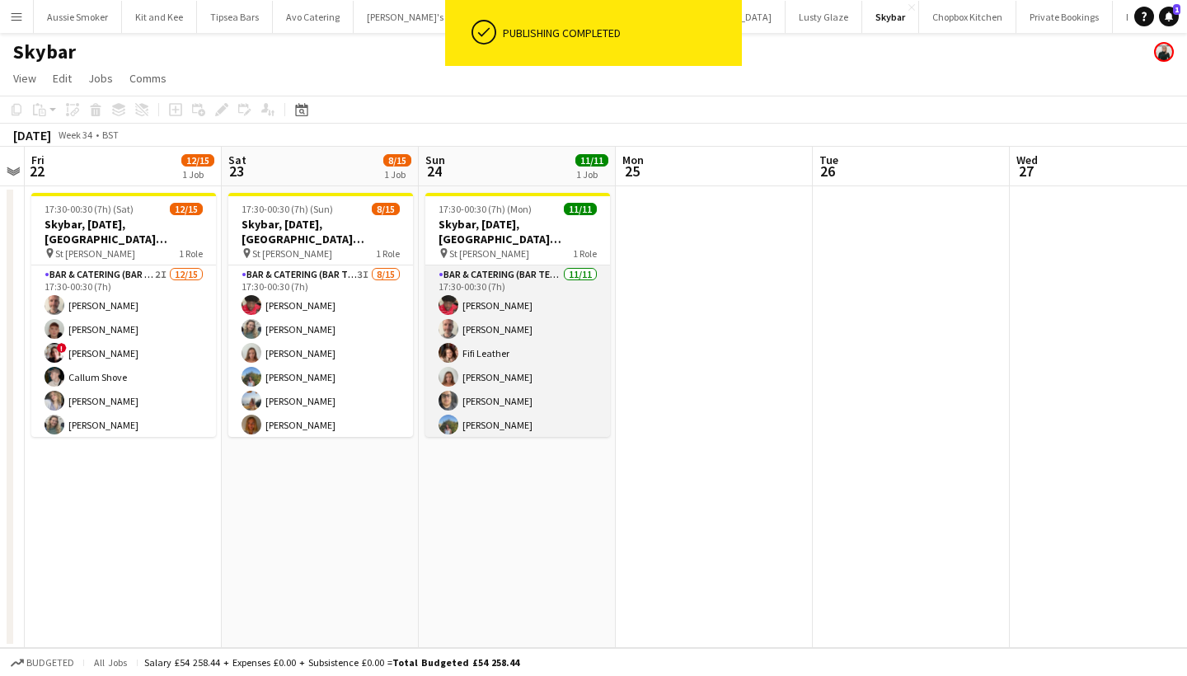
click at [548, 383] on app-card-role "Bar & Catering (Bar Tender) [DATE] 17:30-00:30 (7h) [PERSON_NAME] [PERSON_NAME]…" at bounding box center [518, 413] width 185 height 295
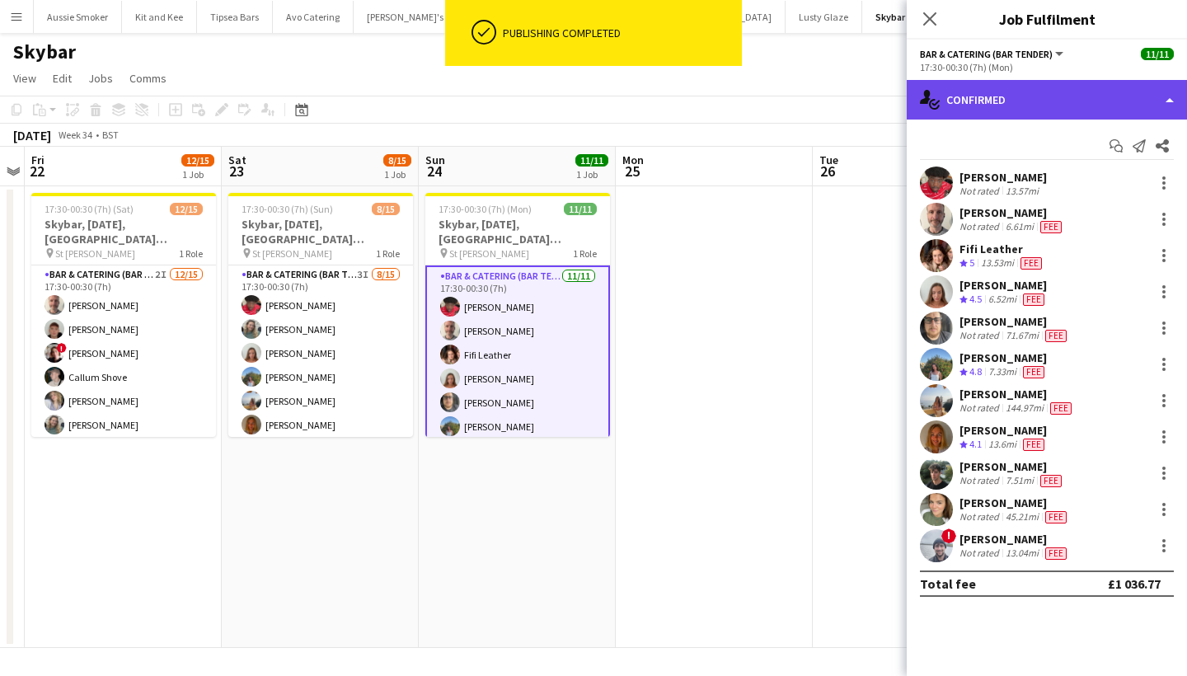
click at [1066, 88] on div "single-neutral-actions-check-2 Confirmed" at bounding box center [1047, 100] width 280 height 40
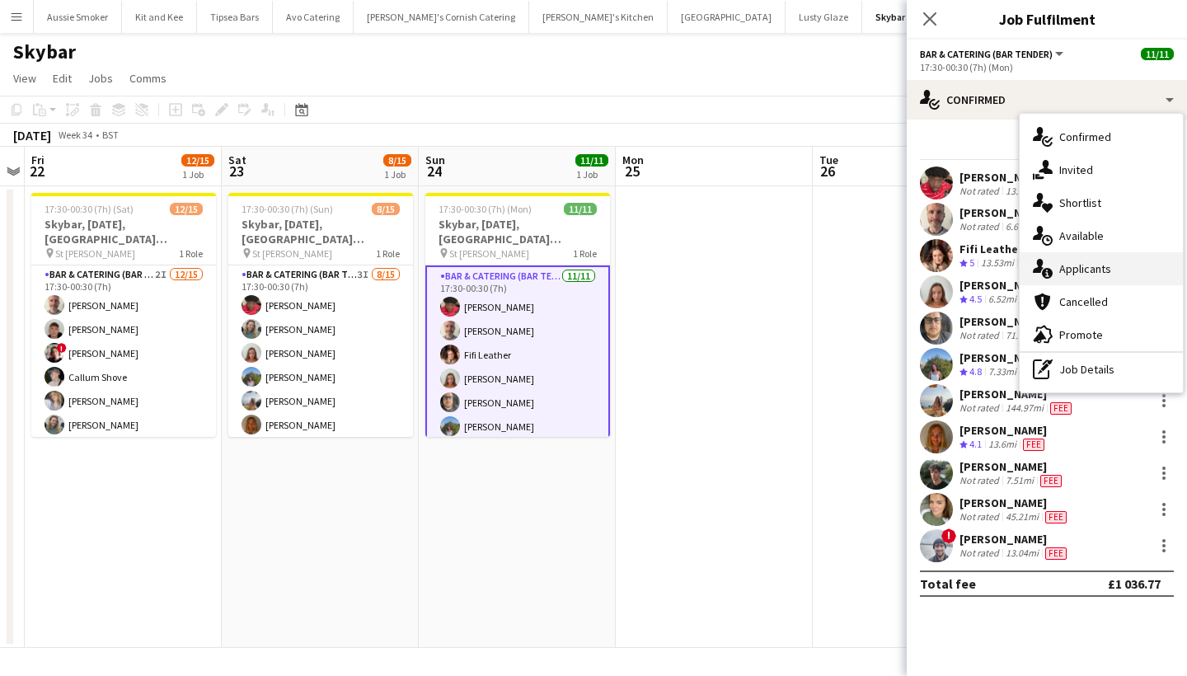
click at [1092, 276] on div "single-neutral-actions-information Applicants" at bounding box center [1101, 268] width 163 height 33
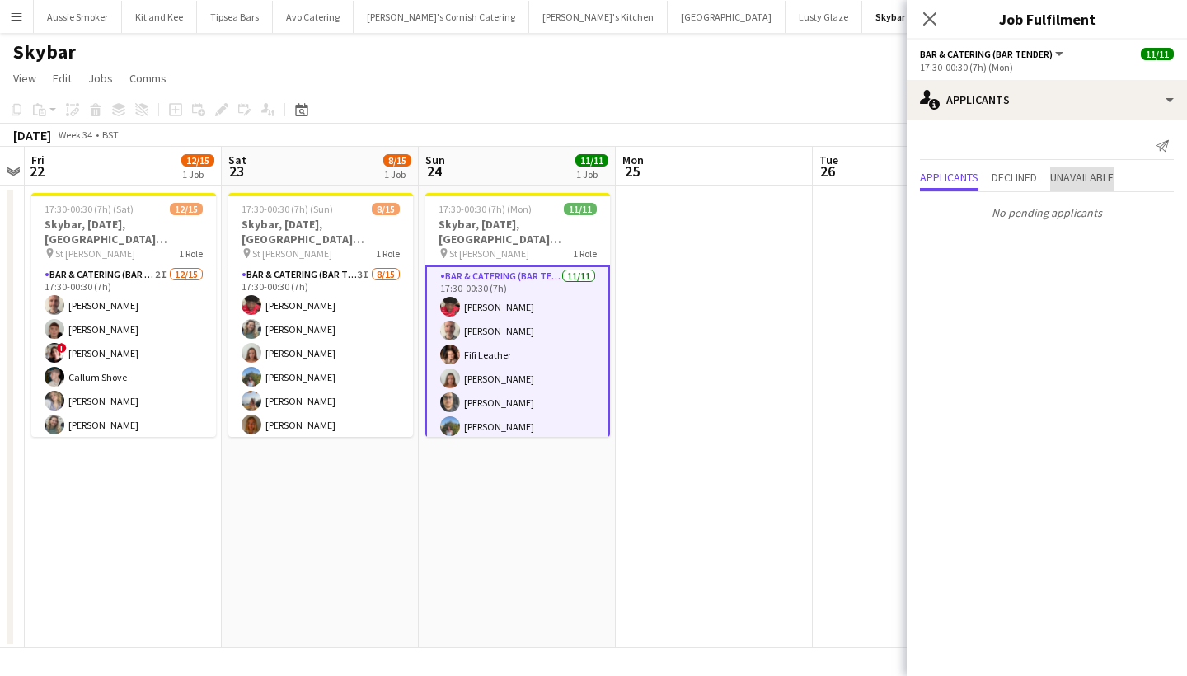
click at [1096, 169] on span "Unavailable" at bounding box center [1082, 179] width 63 height 25
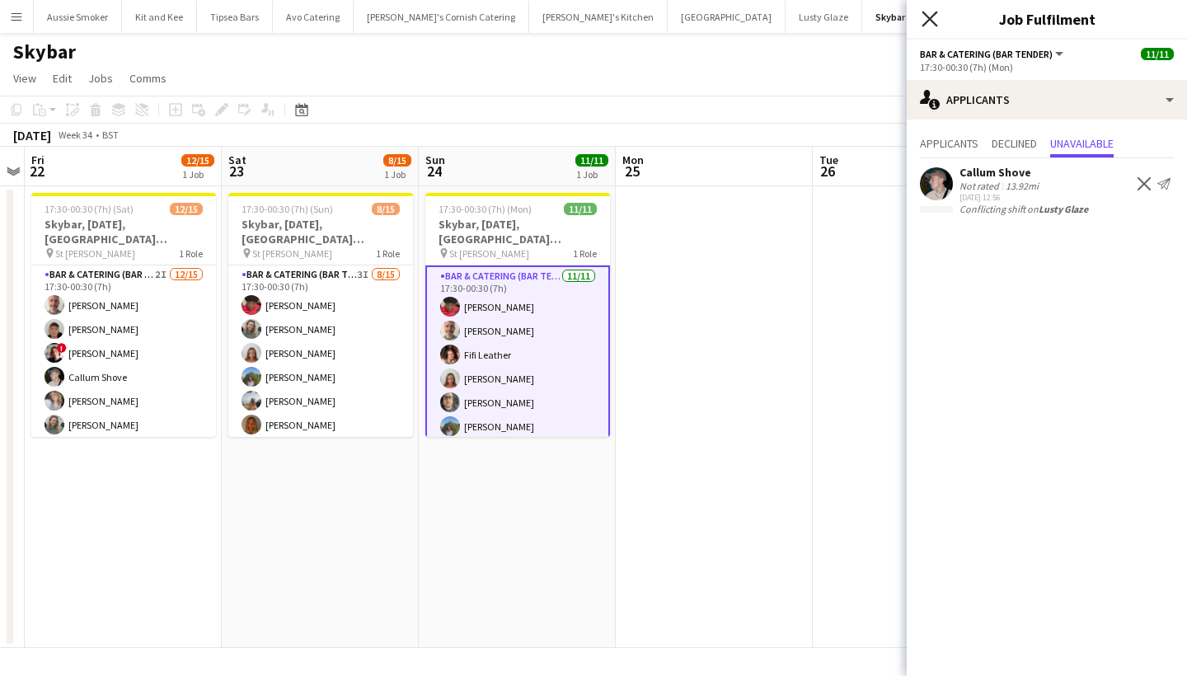
click at [937, 18] on icon "Close pop-in" at bounding box center [930, 19] width 16 height 16
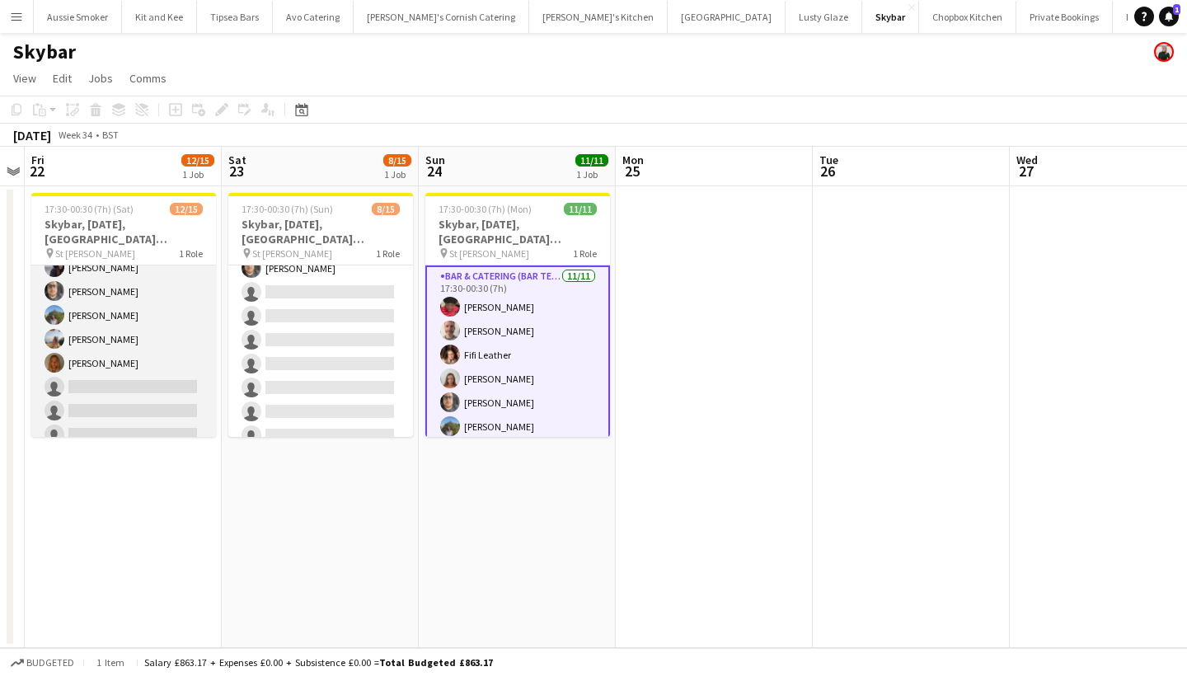
scroll to position [205, 0]
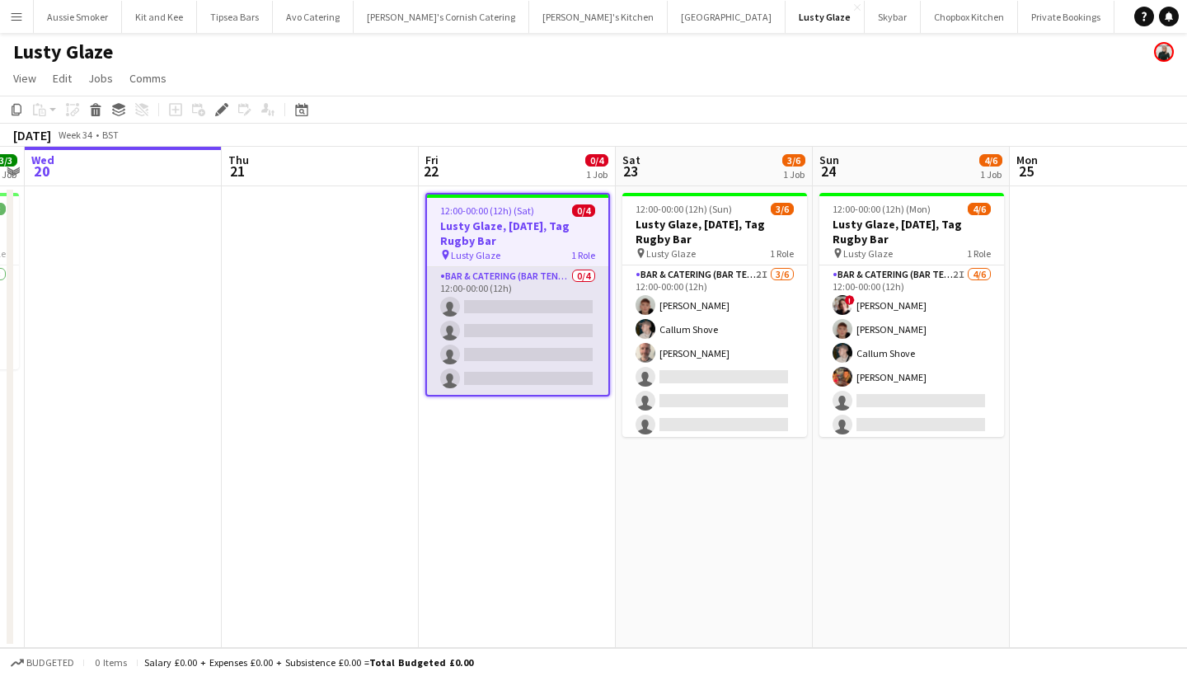
click at [553, 360] on app-card-role "Bar & Catering (Bar Tender) 0/4 12:00-00:00 (12h) single-neutral-actions single…" at bounding box center [517, 331] width 181 height 128
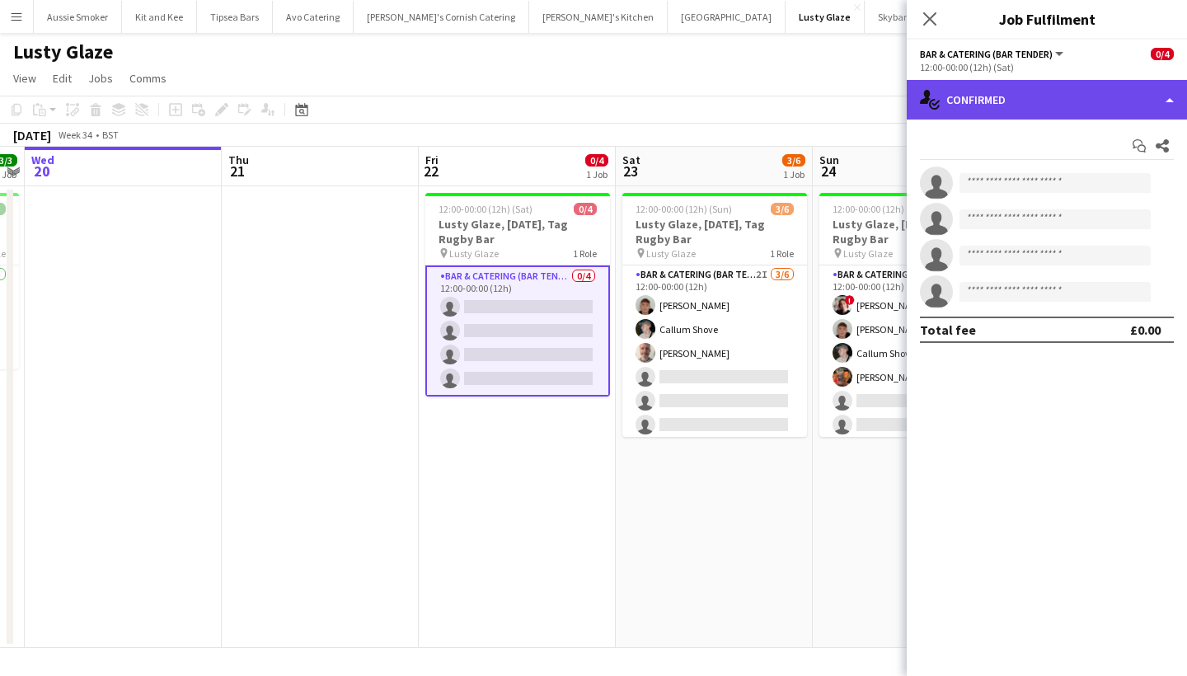
click at [1079, 109] on div "single-neutral-actions-check-2 Confirmed" at bounding box center [1047, 100] width 280 height 40
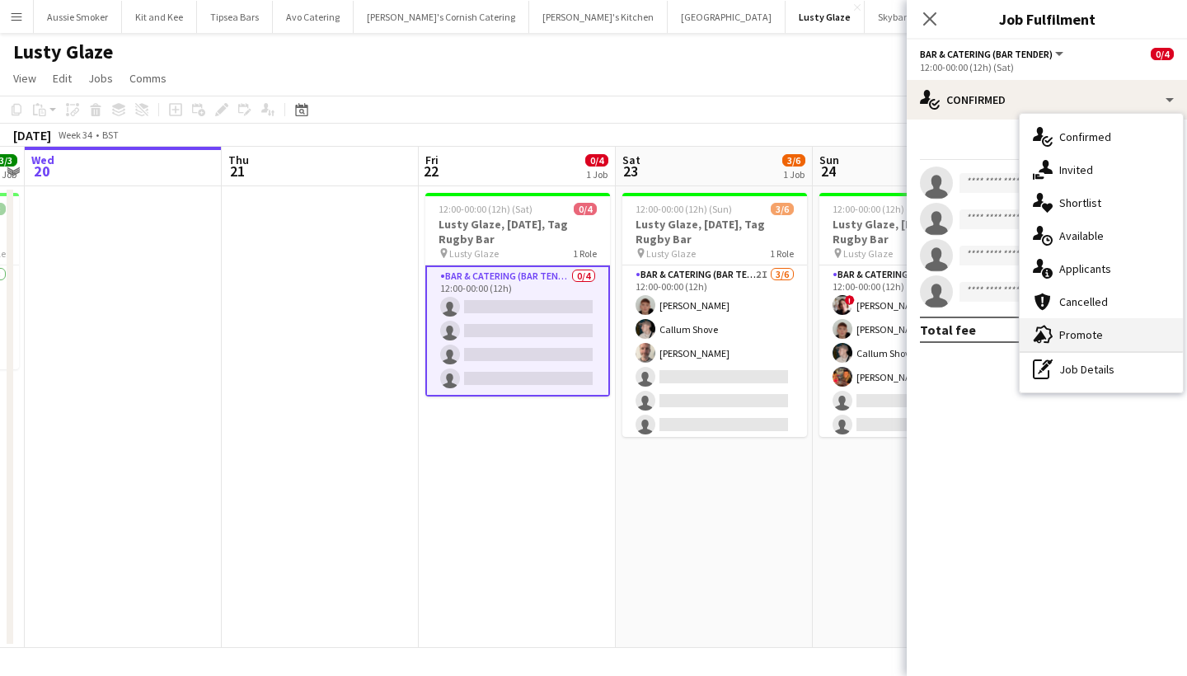
click at [1111, 336] on div "advertising-megaphone Promote" at bounding box center [1101, 334] width 163 height 33
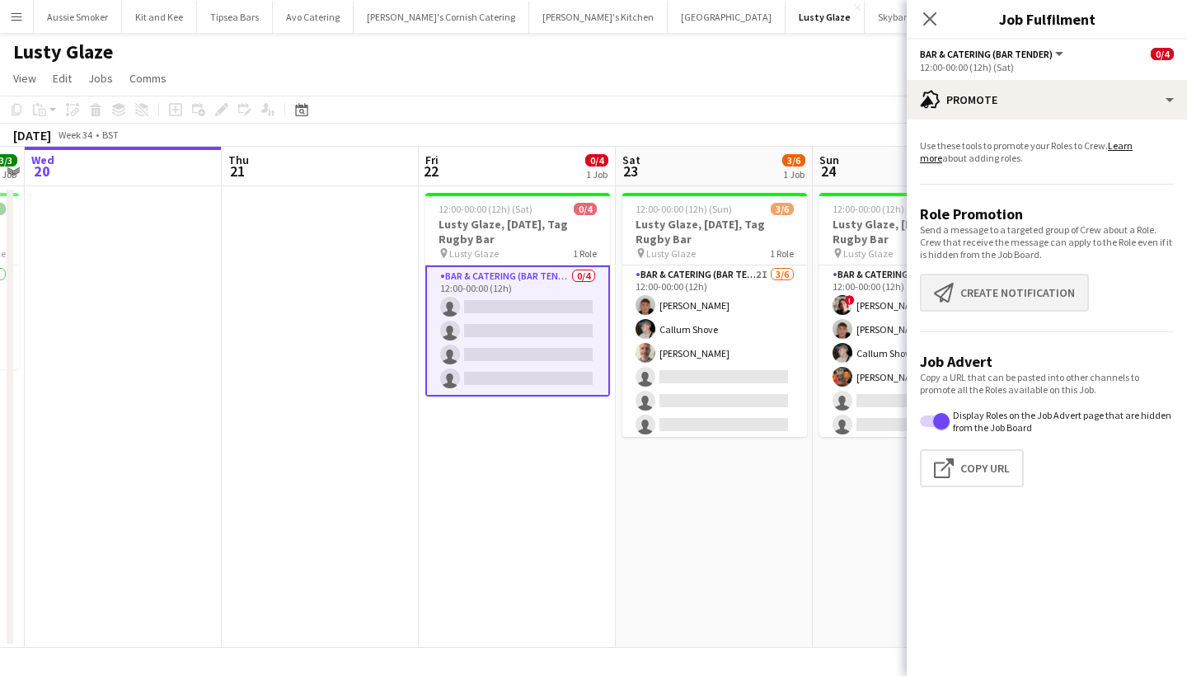
click at [1024, 288] on button "Create notification Create notification" at bounding box center [1004, 293] width 169 height 38
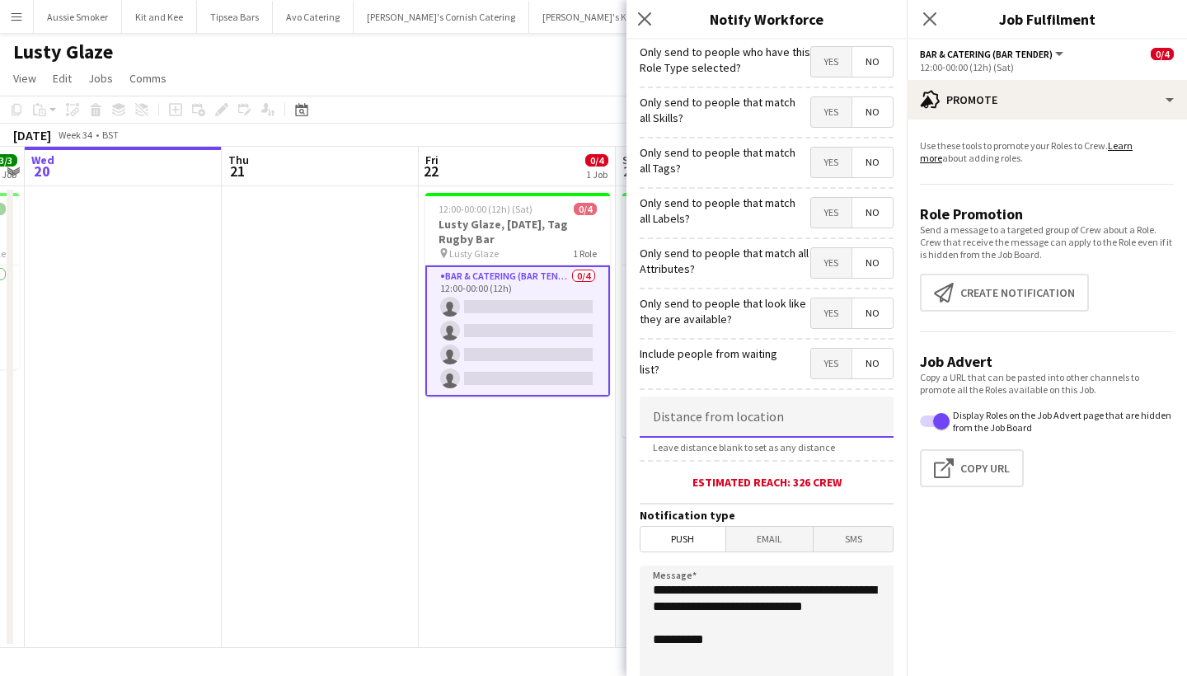
click at [753, 413] on input at bounding box center [767, 417] width 254 height 41
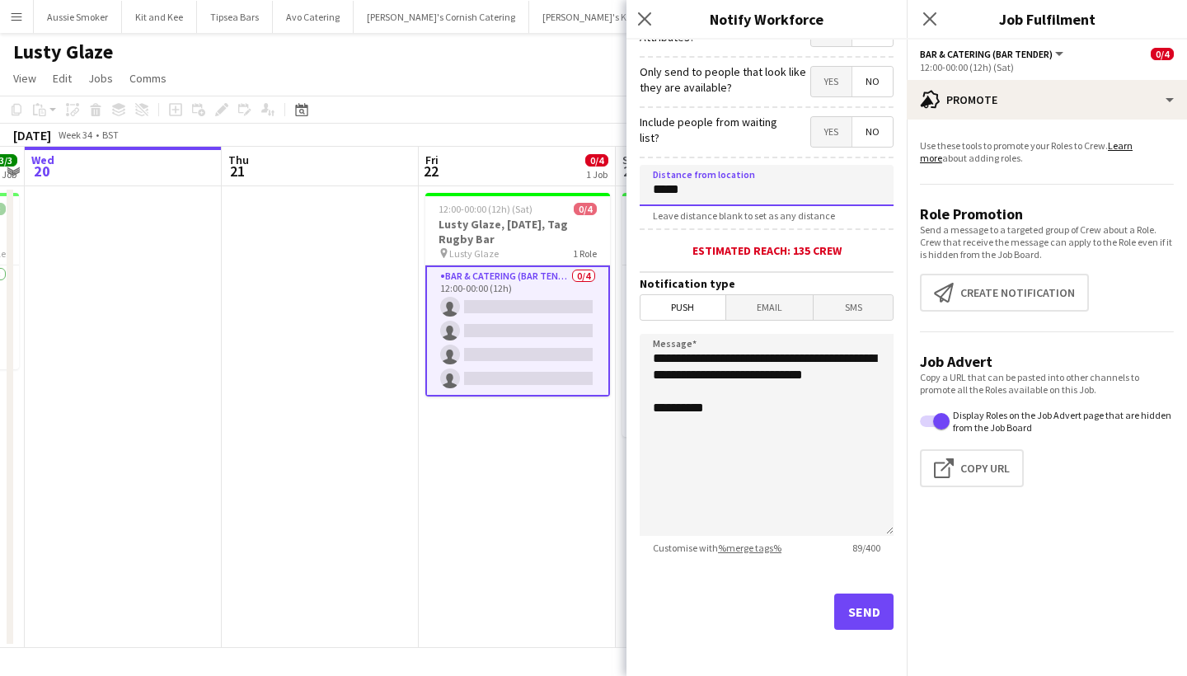
scroll to position [232, 0]
type input "*****"
click at [862, 605] on button "Send" at bounding box center [864, 612] width 59 height 36
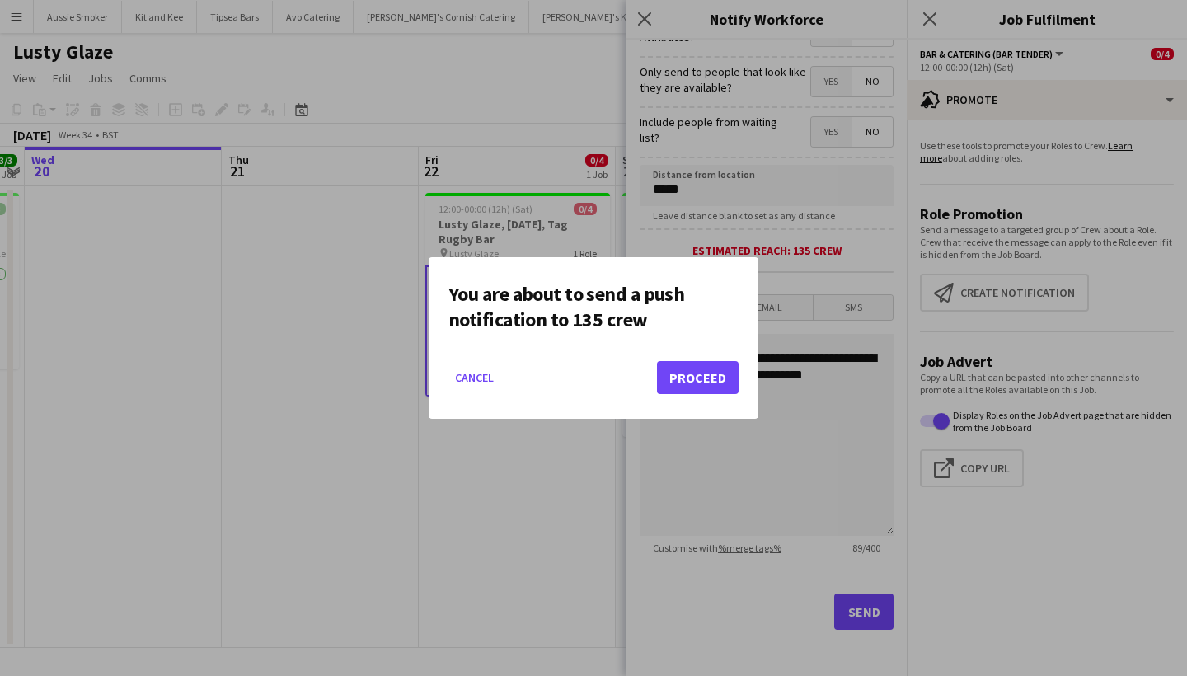
click at [709, 374] on button "Proceed" at bounding box center [698, 377] width 82 height 33
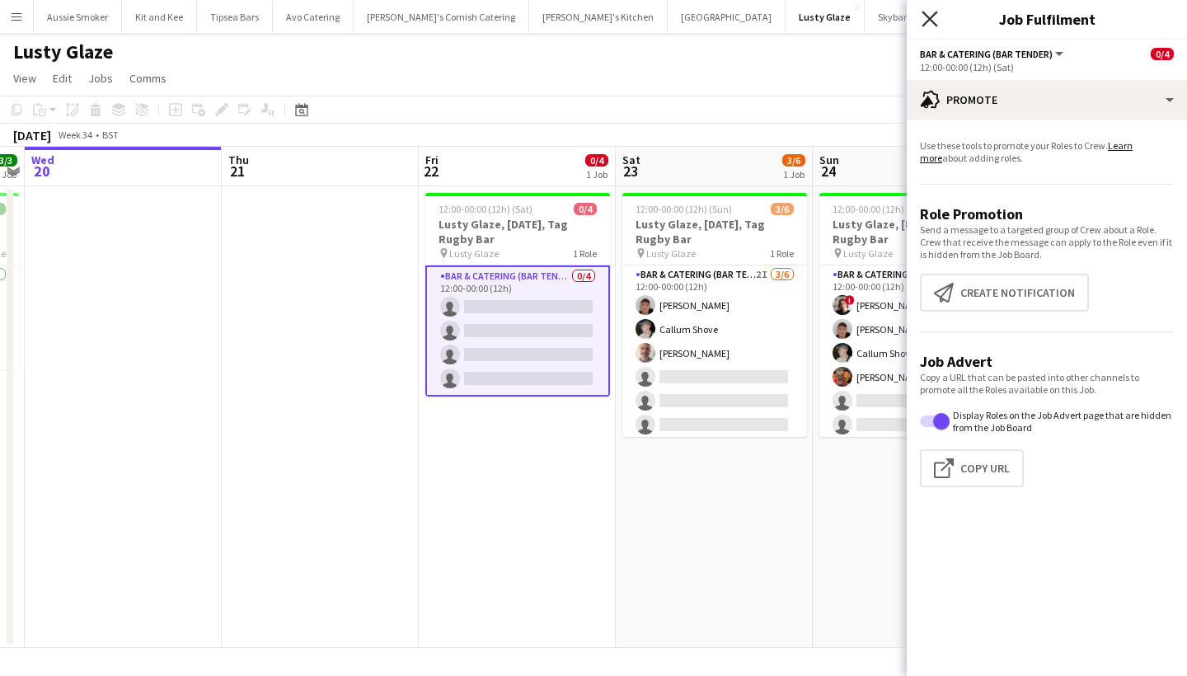
click at [927, 12] on icon "Close pop-in" at bounding box center [930, 19] width 16 height 16
